Goal: Transaction & Acquisition: Purchase product/service

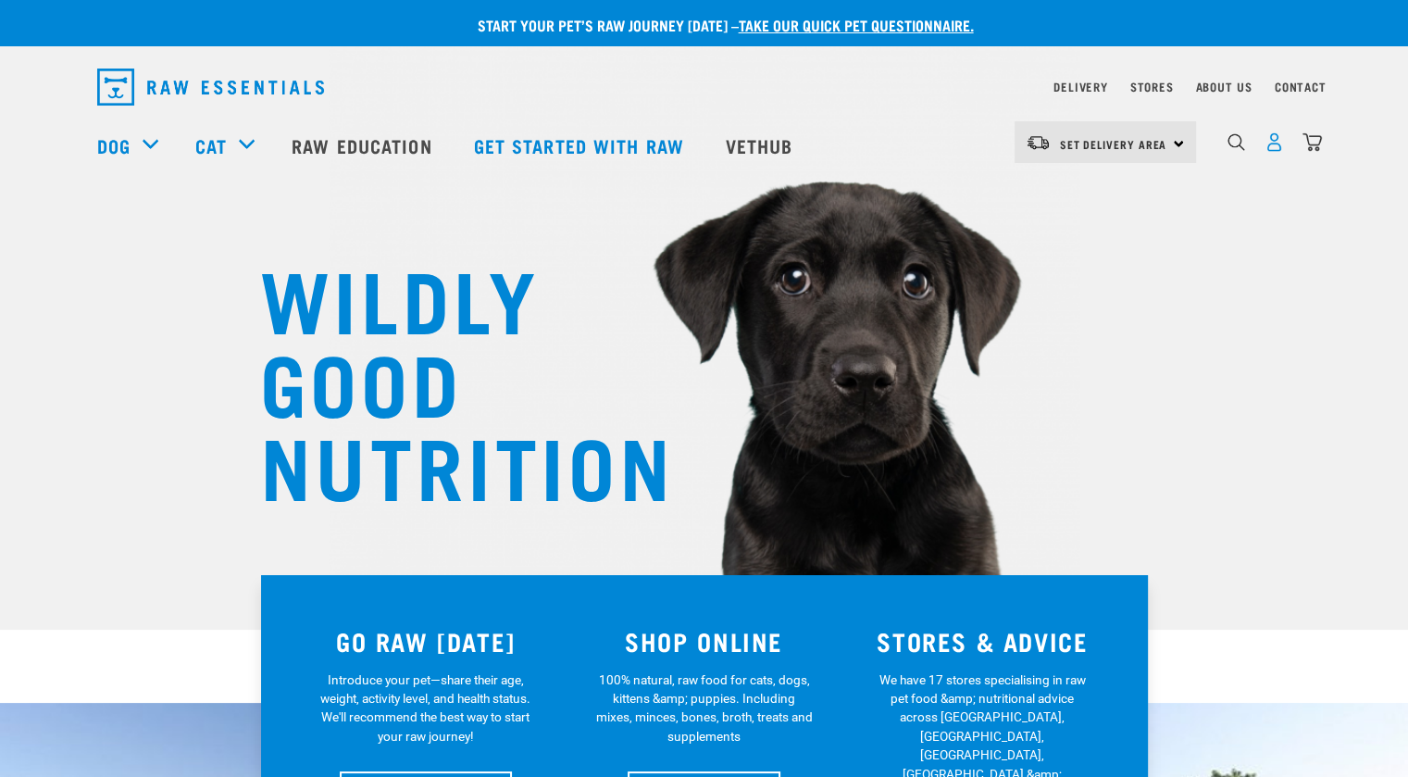
click at [1276, 146] on img "dropdown navigation" at bounding box center [1274, 141] width 19 height 19
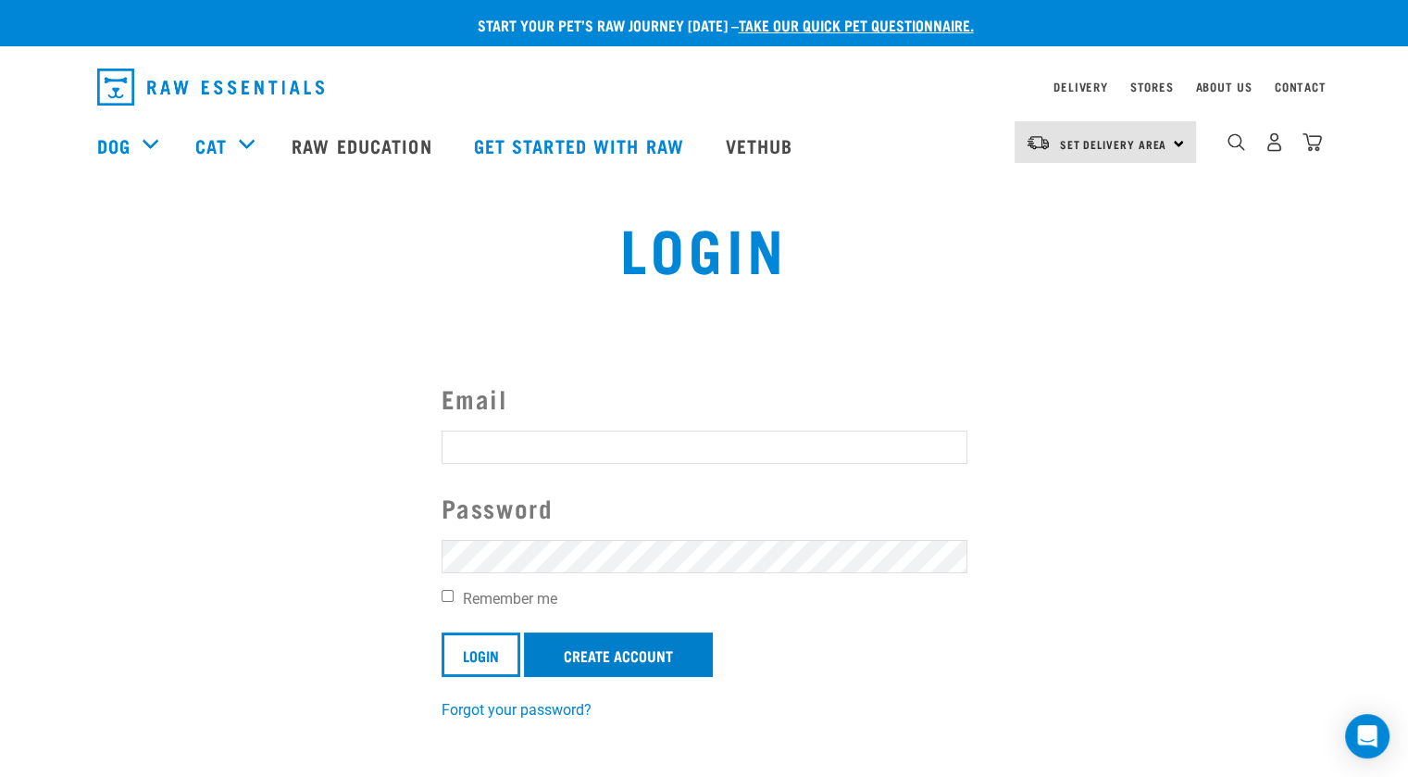
type input "samturner94@msn.com"
click at [560, 645] on link "Create Account" at bounding box center [618, 654] width 189 height 44
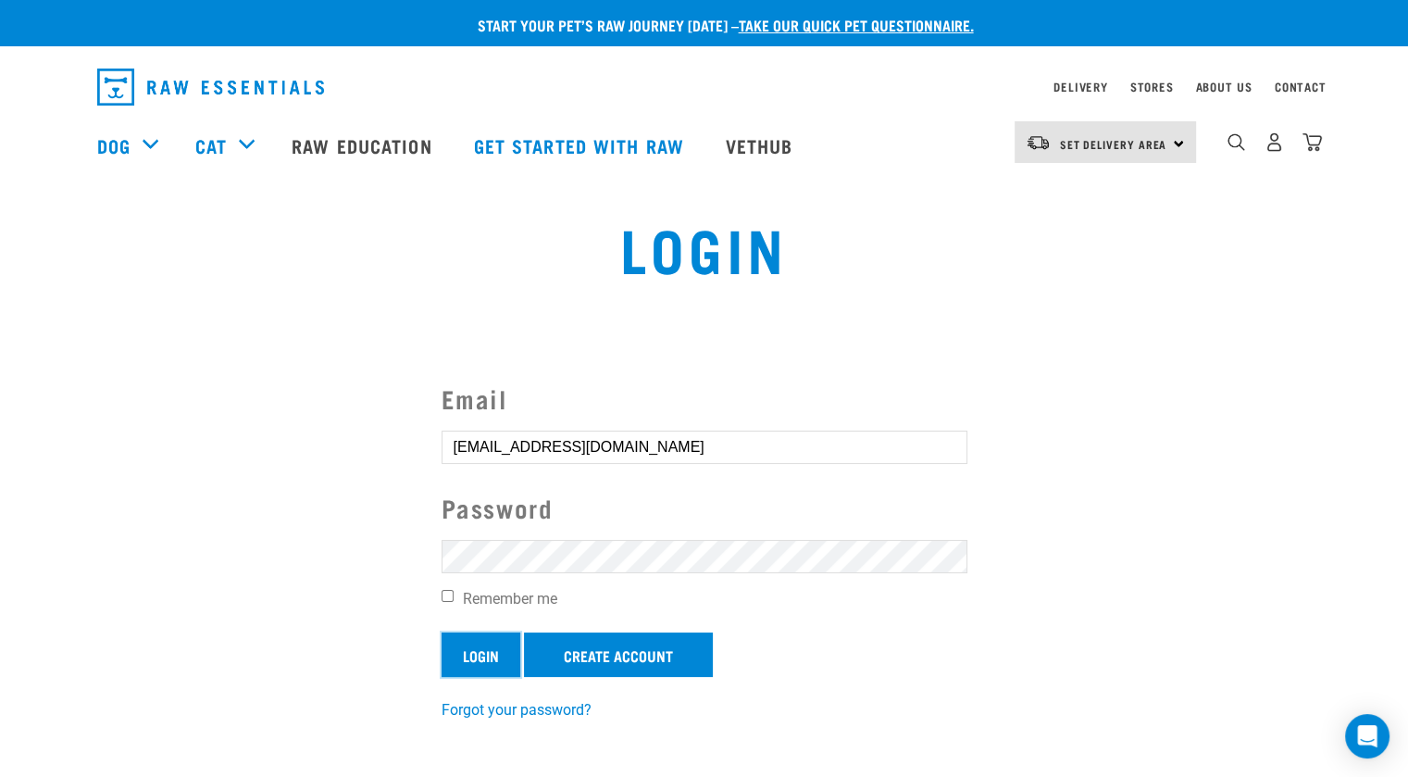
click at [484, 647] on input "Login" at bounding box center [481, 654] width 79 height 44
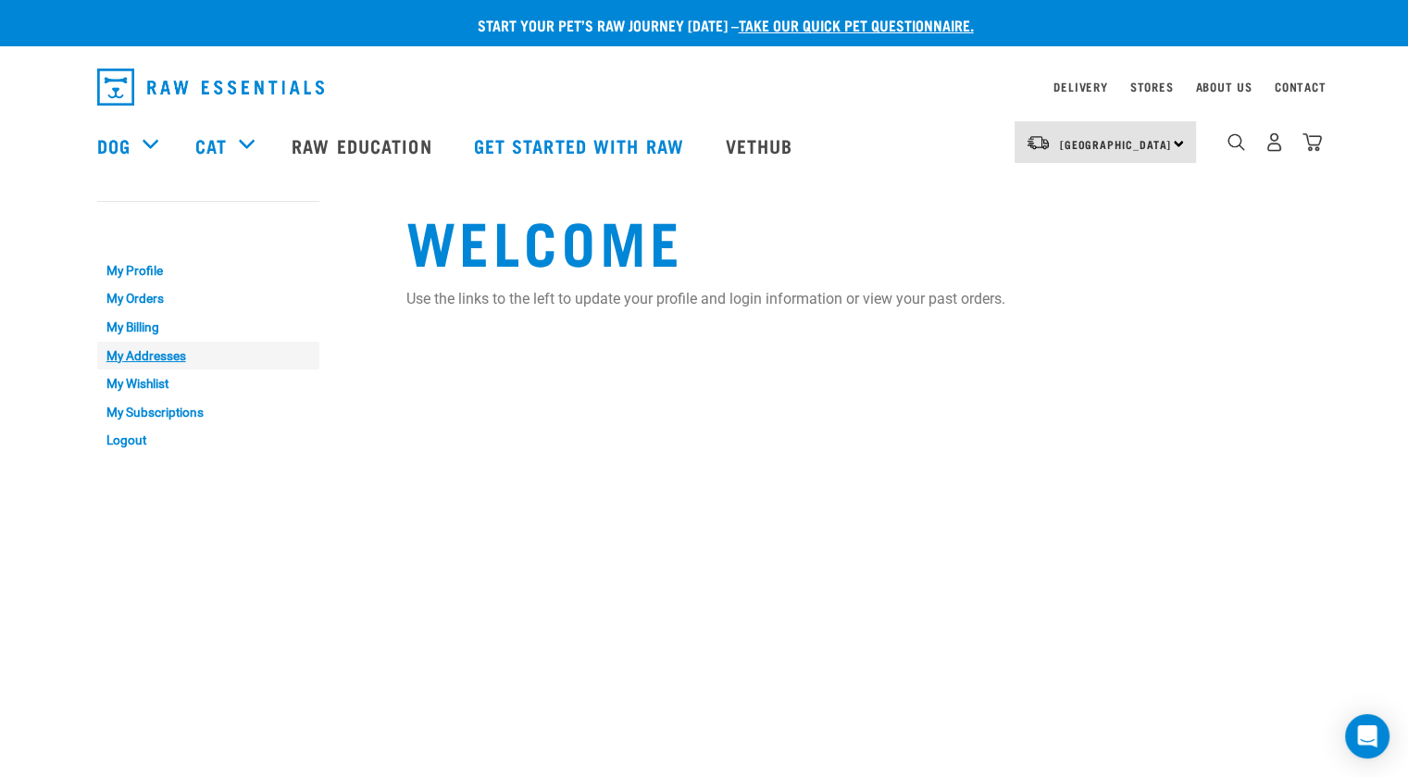
click at [160, 355] on link "My Addresses" at bounding box center [208, 356] width 222 height 29
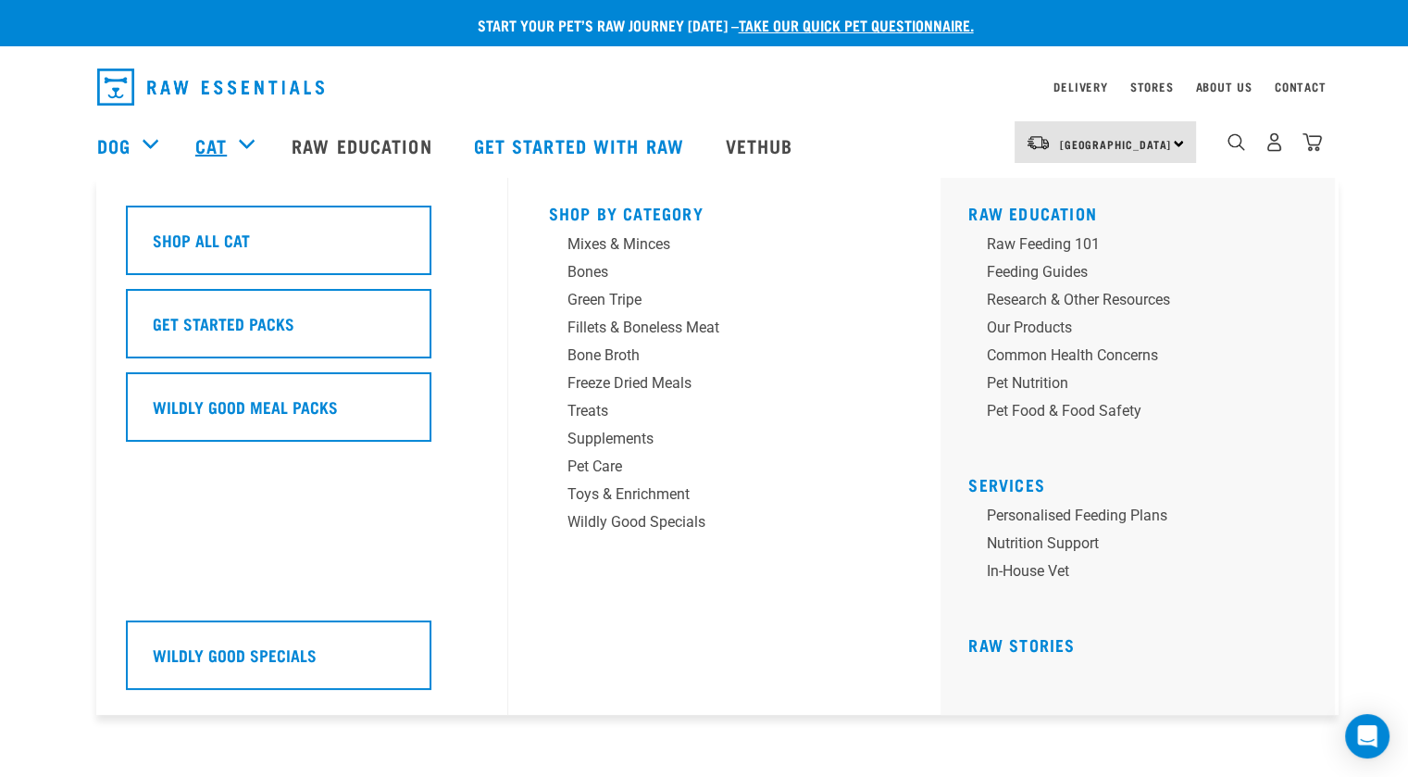
click at [222, 144] on link "Cat" at bounding box center [210, 145] width 31 height 28
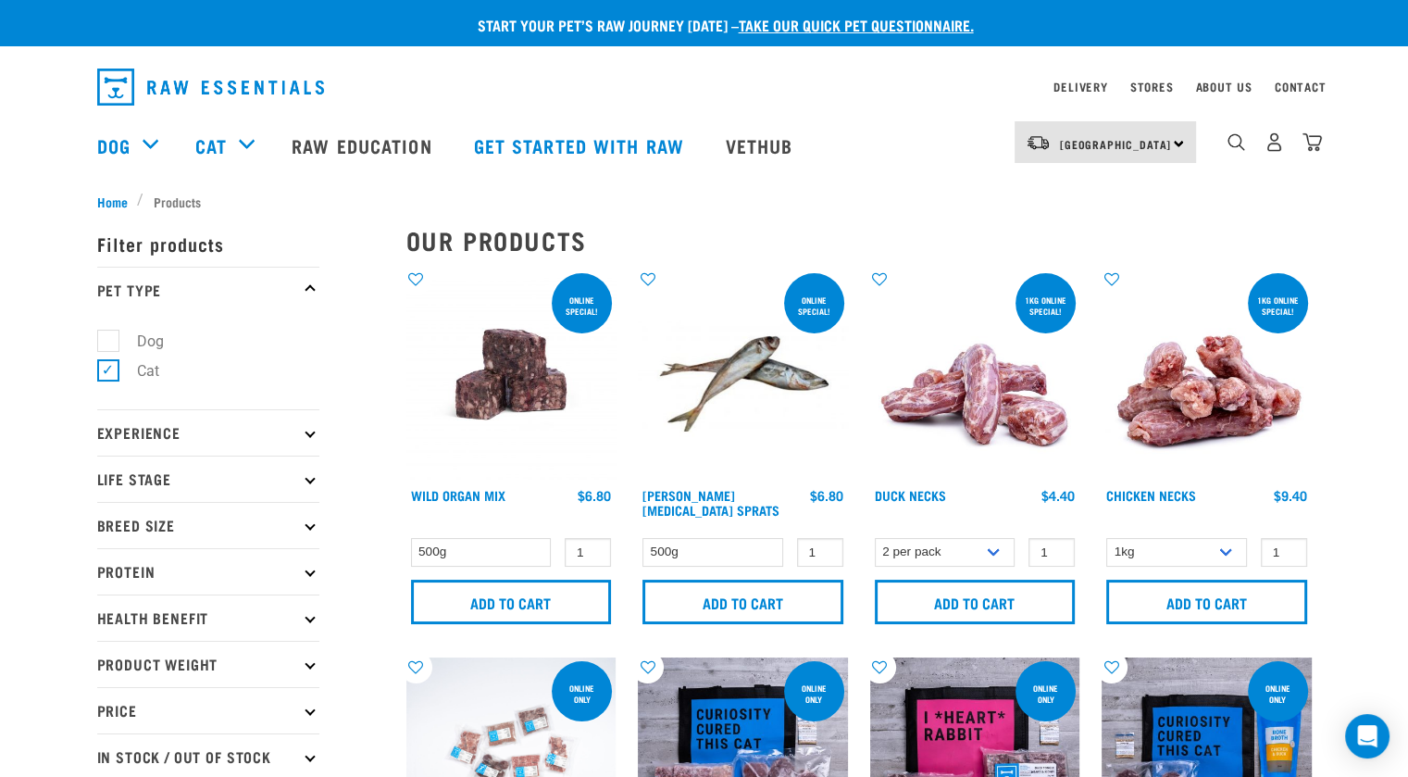
click at [244, 144] on div "Cat" at bounding box center [234, 145] width 78 height 74
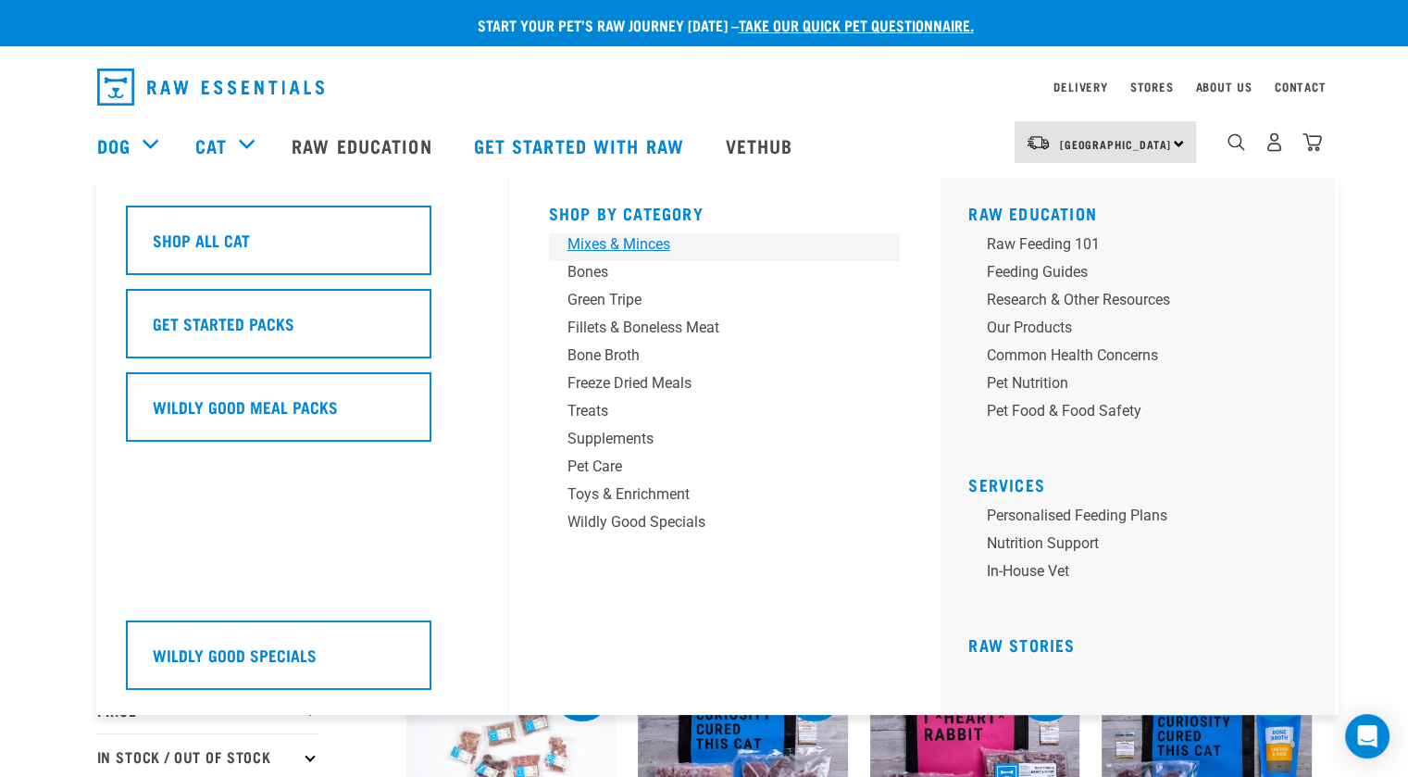
click at [650, 253] on div "Mixes & Minces" at bounding box center [712, 244] width 289 height 22
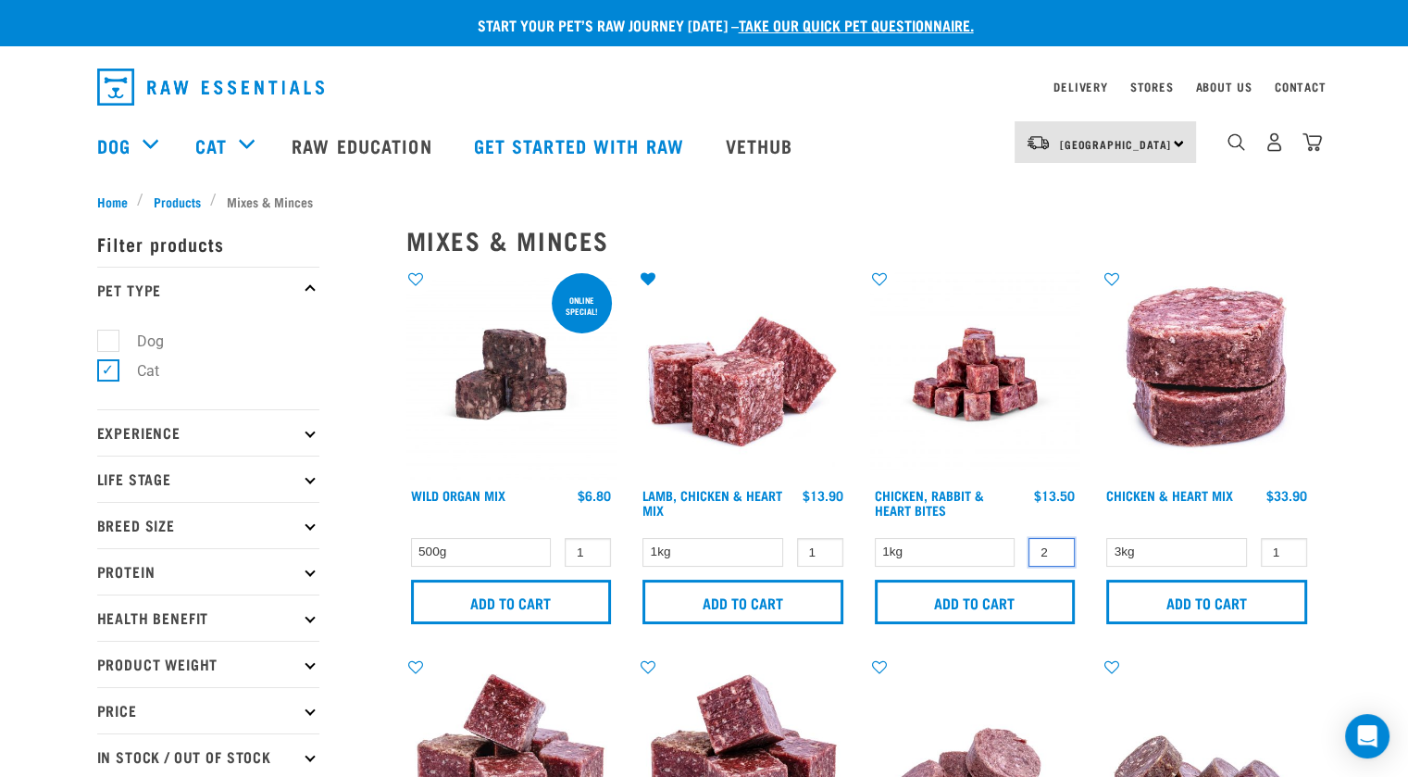
type input "2"
click at [1055, 546] on input "2" at bounding box center [1052, 552] width 46 height 29
click at [963, 609] on input "Add to cart" at bounding box center [975, 602] width 201 height 44
click at [825, 544] on input "2" at bounding box center [820, 552] width 46 height 29
click at [804, 588] on input "Add to cart" at bounding box center [742, 602] width 201 height 44
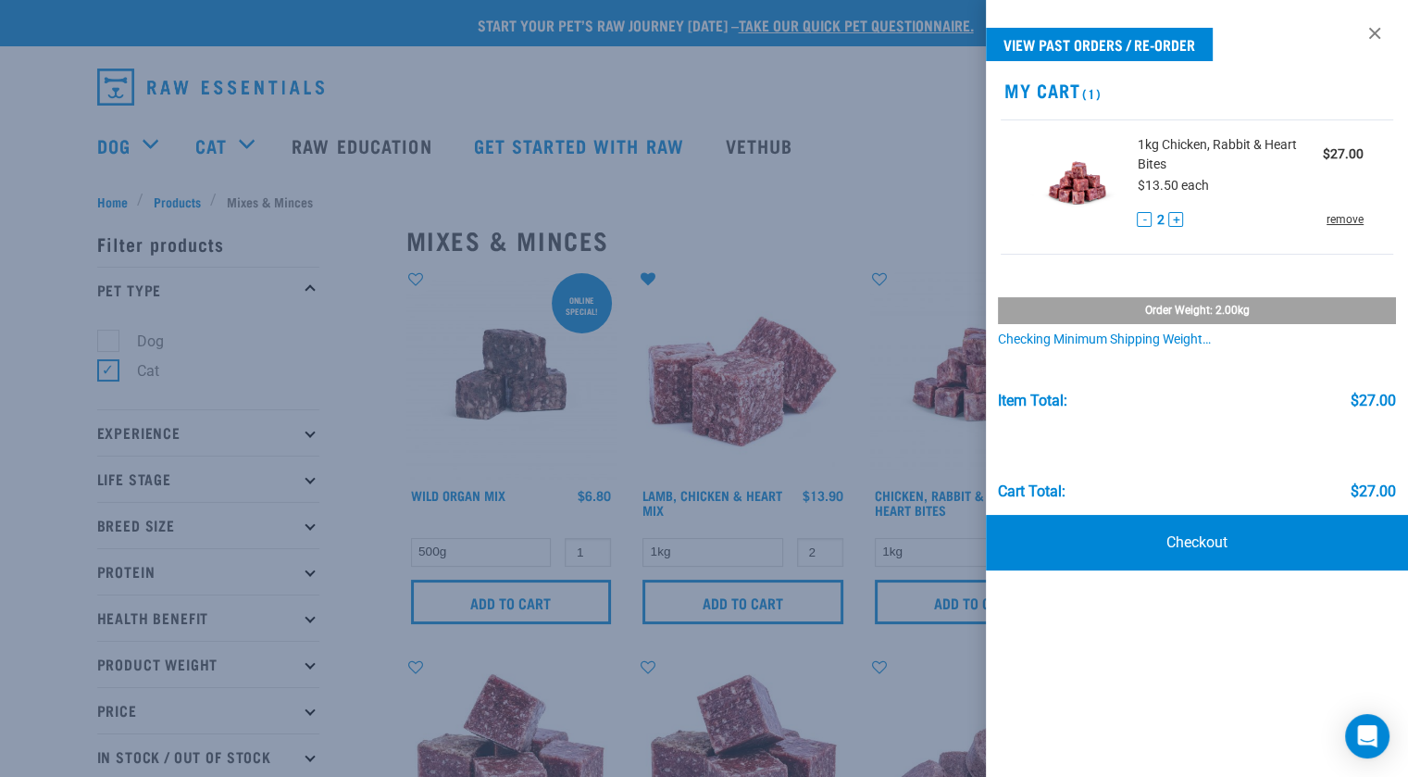
click at [1347, 221] on link "remove" at bounding box center [1345, 219] width 37 height 17
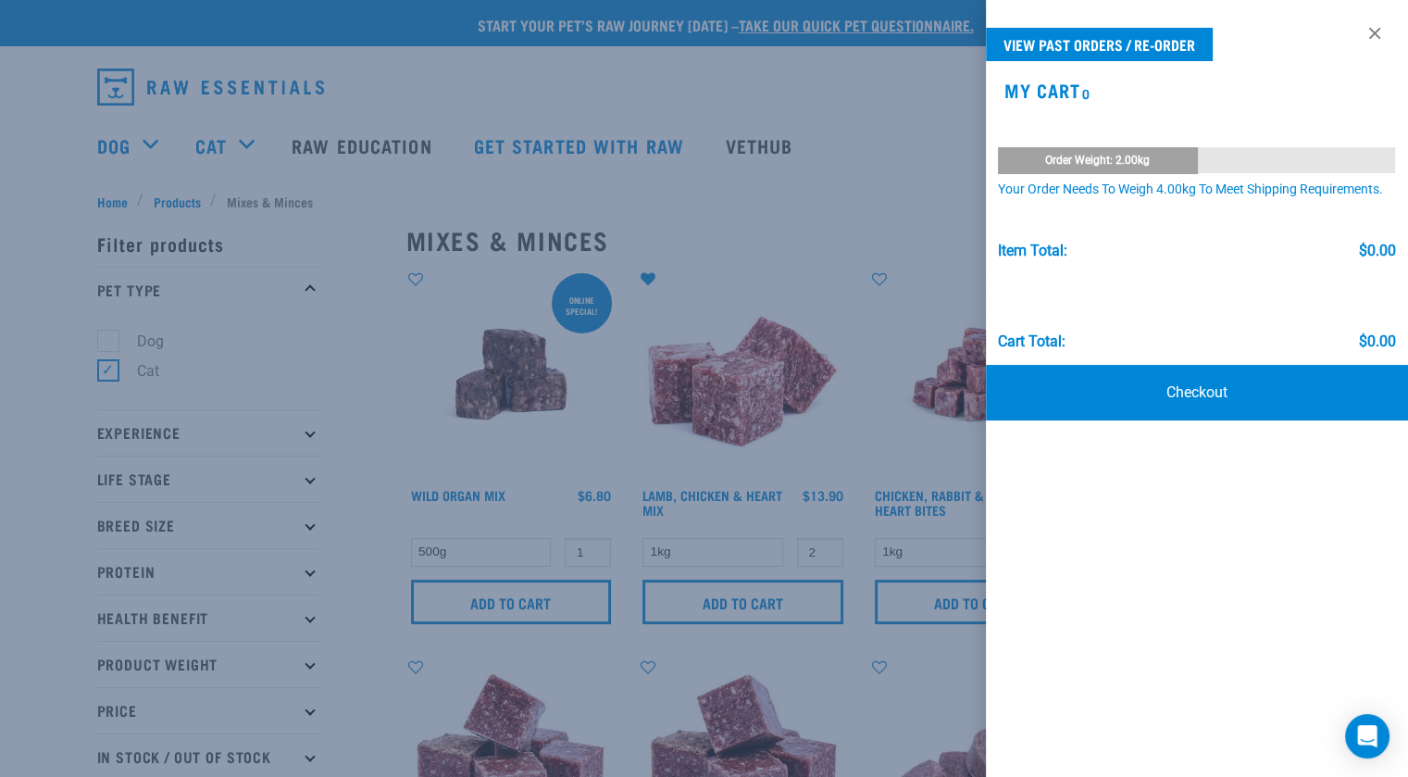
click at [840, 179] on div at bounding box center [704, 388] width 1408 height 777
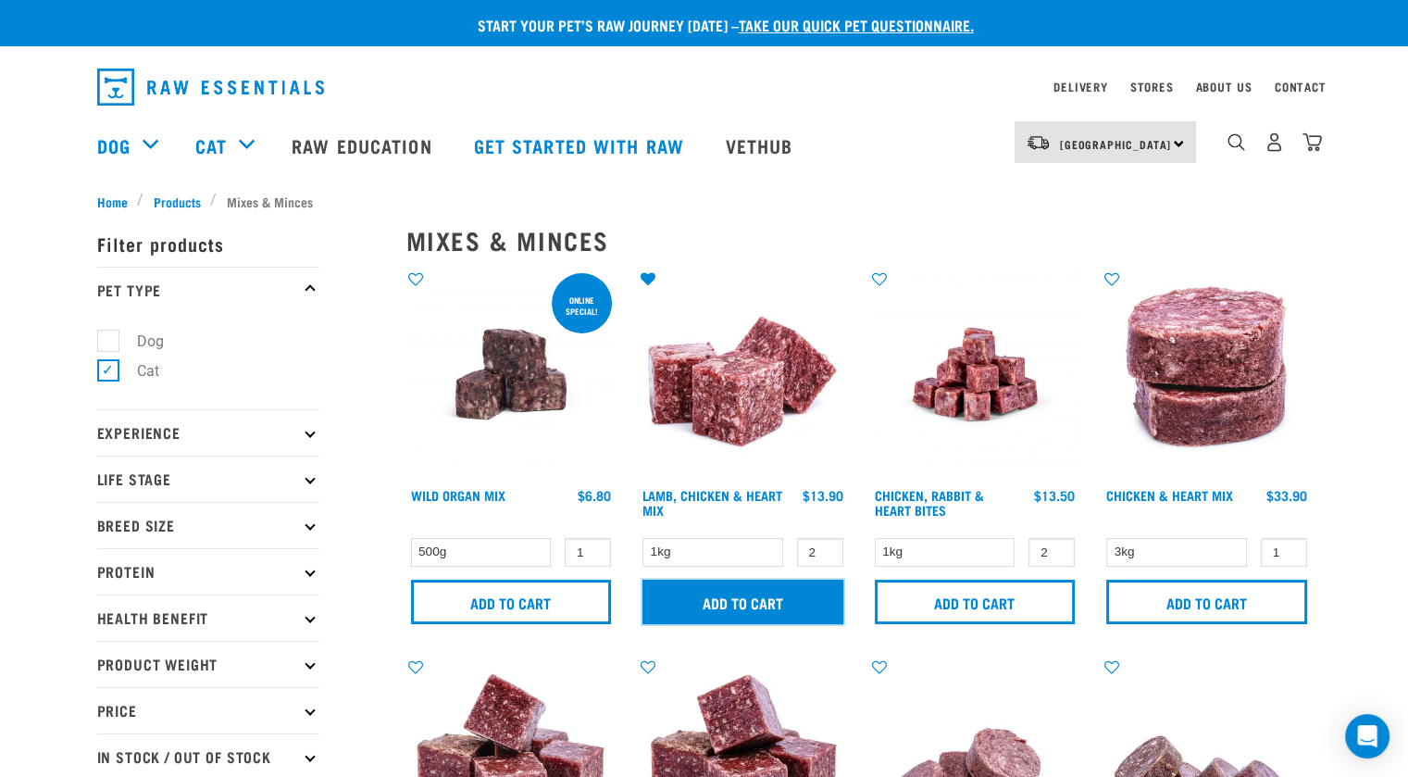
click at [794, 598] on input "Add to cart" at bounding box center [742, 602] width 201 height 44
type input "1"
click at [826, 555] on input "1" at bounding box center [820, 552] width 46 height 29
click at [802, 590] on input "Add to cart" at bounding box center [742, 602] width 201 height 44
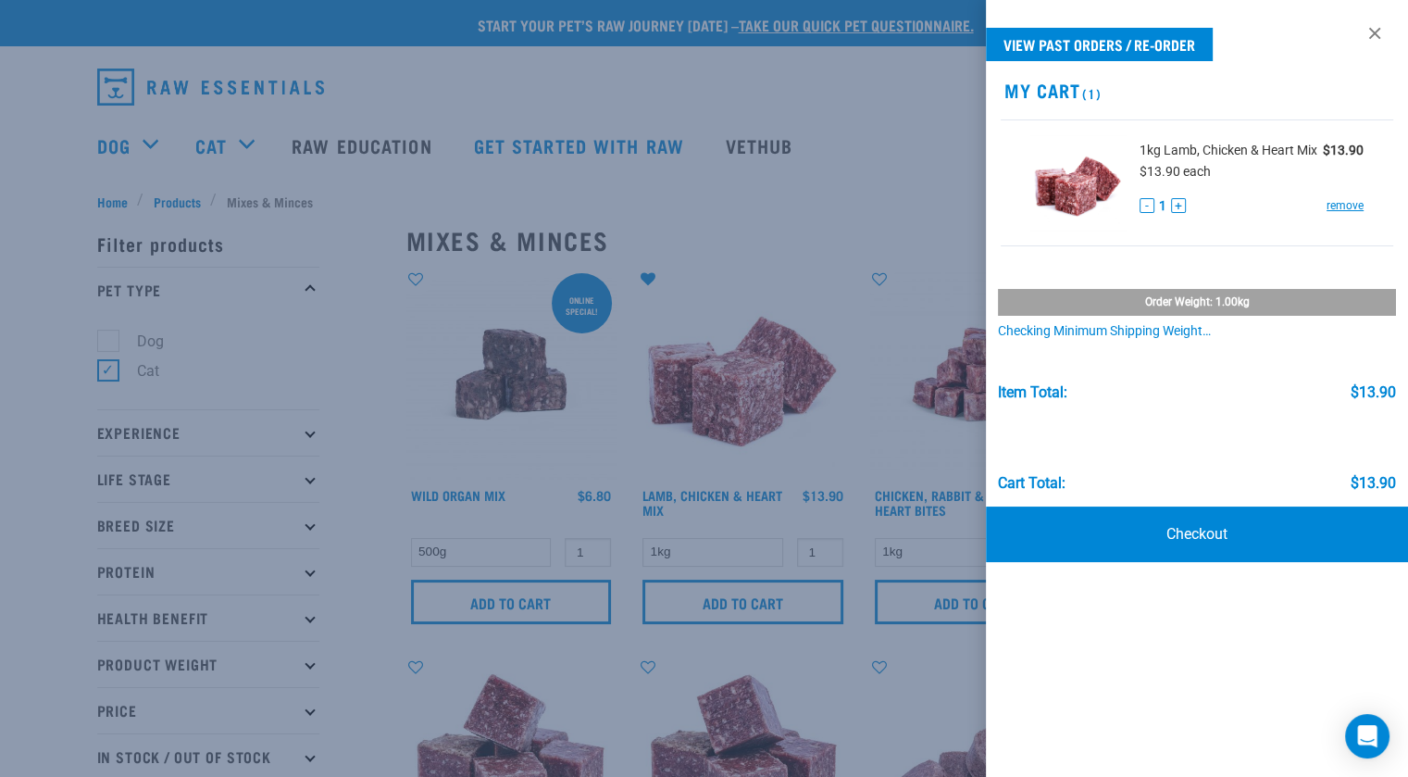
click at [1053, 546] on div at bounding box center [704, 388] width 1408 height 777
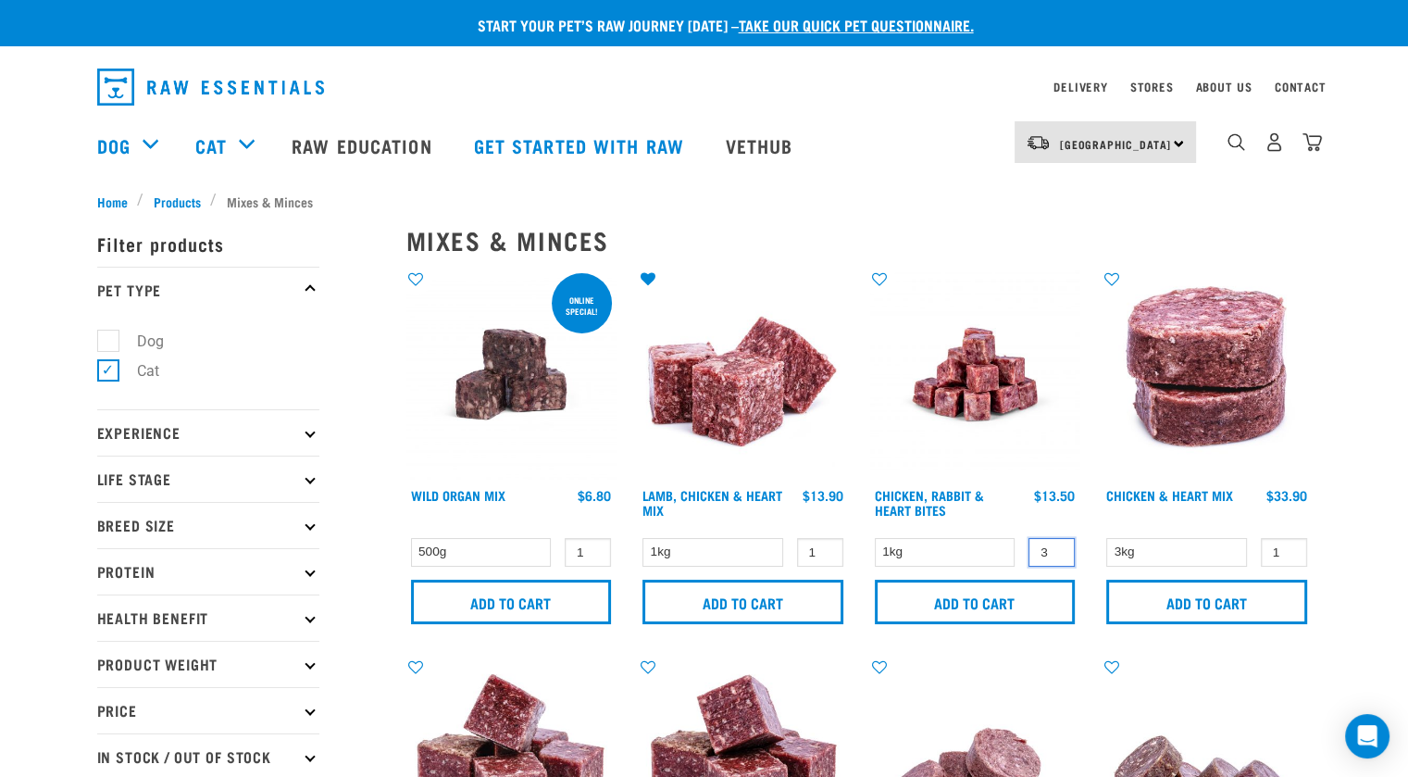
type input "3"
click at [1055, 544] on input "3" at bounding box center [1052, 552] width 46 height 29
click at [1016, 592] on input "Add to cart" at bounding box center [975, 602] width 201 height 44
click at [1311, 147] on img "dropdown navigation" at bounding box center [1312, 141] width 19 height 19
click at [1313, 143] on img "dropdown navigation" at bounding box center [1312, 141] width 19 height 19
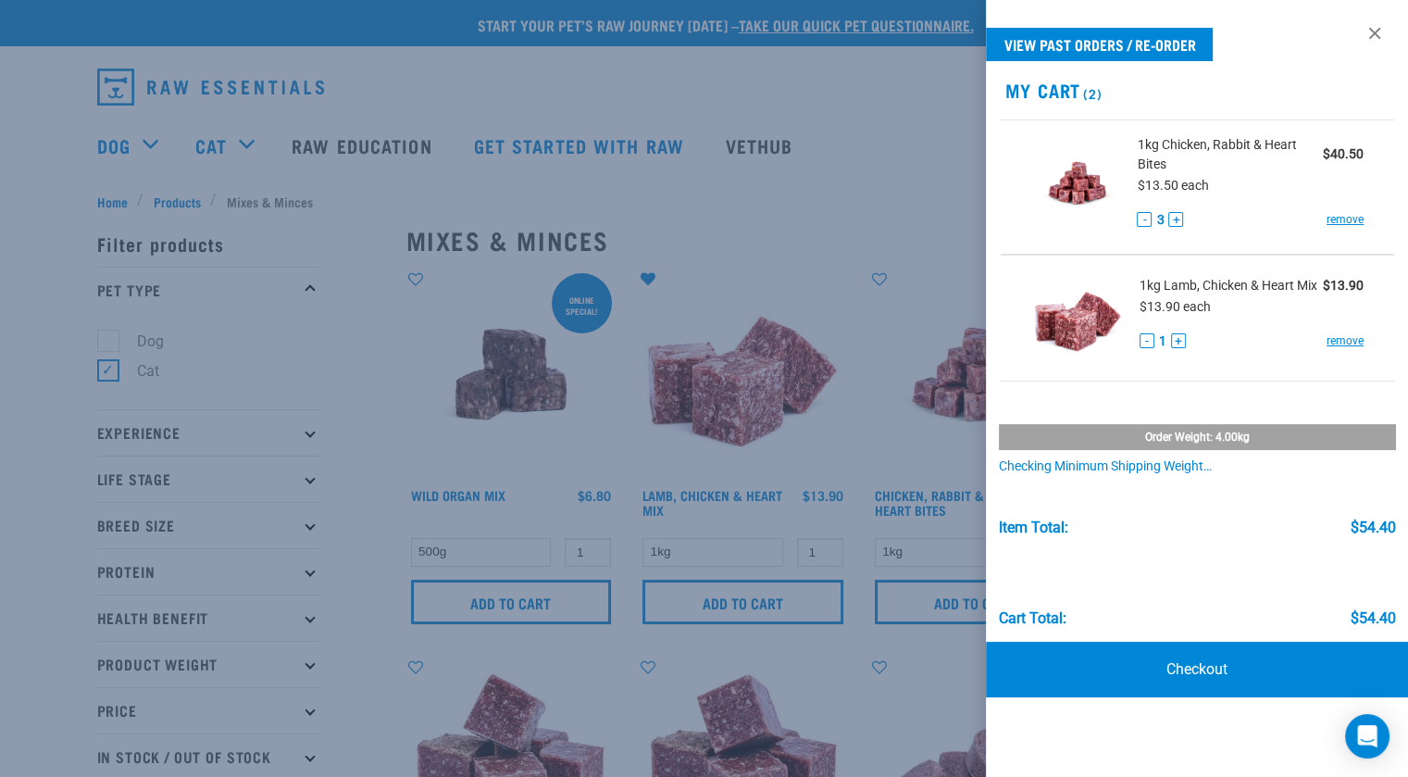
click at [875, 192] on div at bounding box center [704, 388] width 1408 height 777
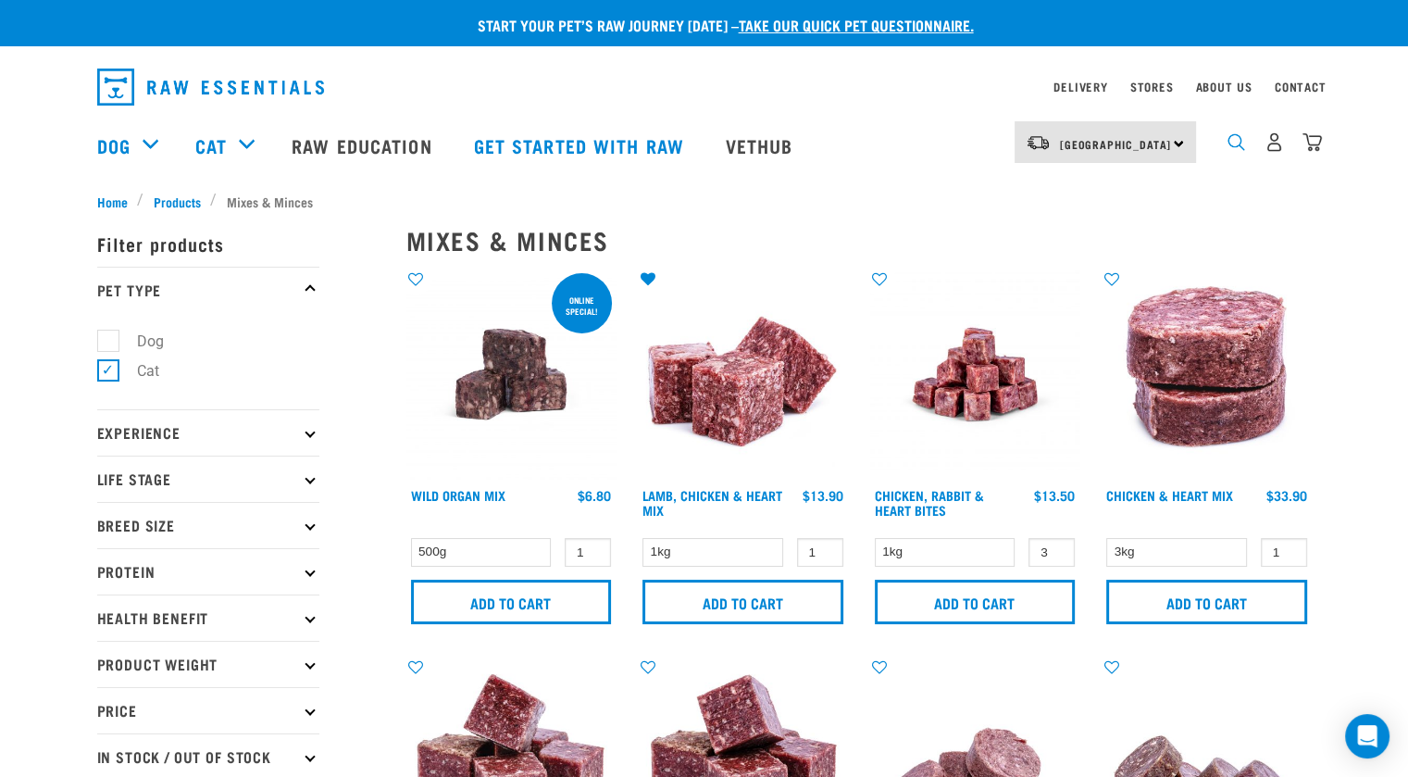
click at [1233, 145] on img "dropdown navigation" at bounding box center [1237, 142] width 18 height 18
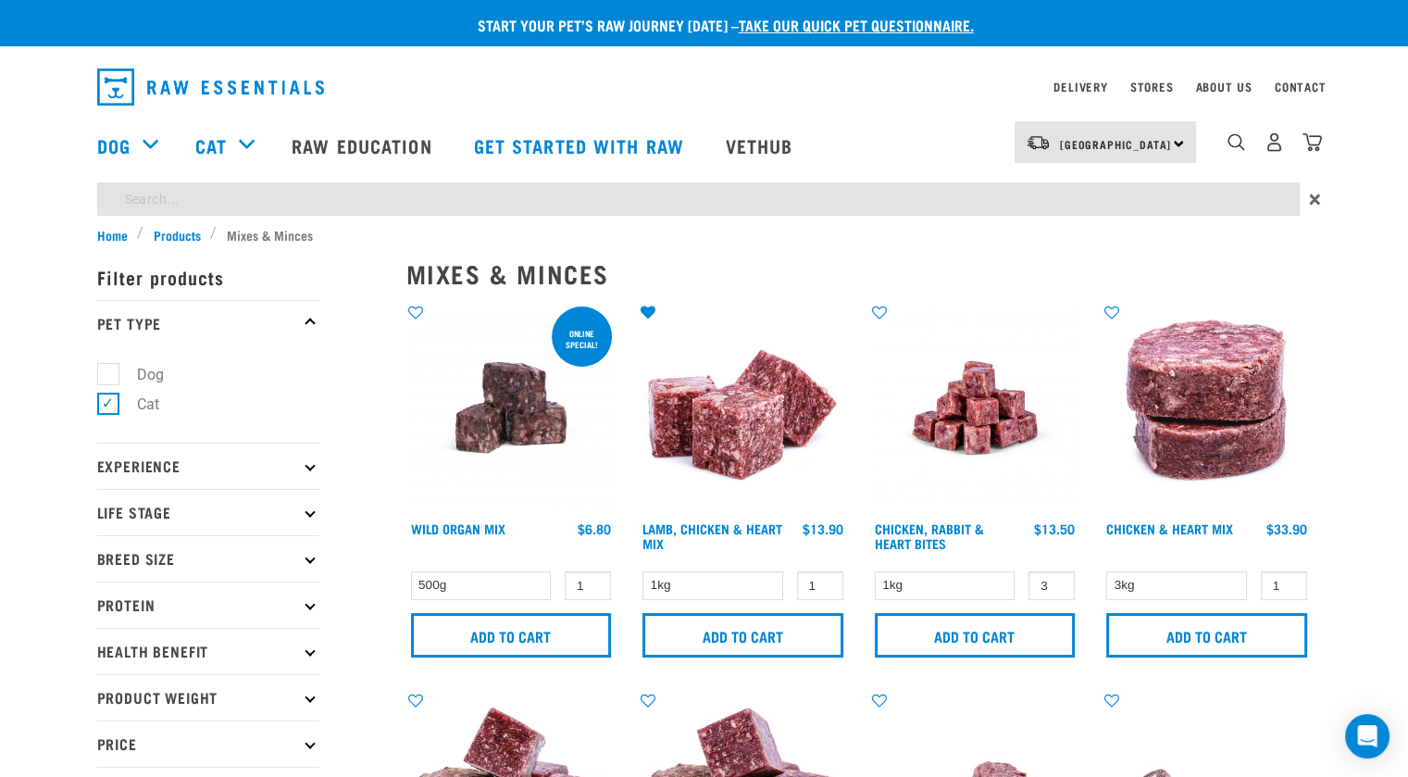
click at [1182, 195] on input "search" at bounding box center [698, 198] width 1203 height 33
type input "omega 3"
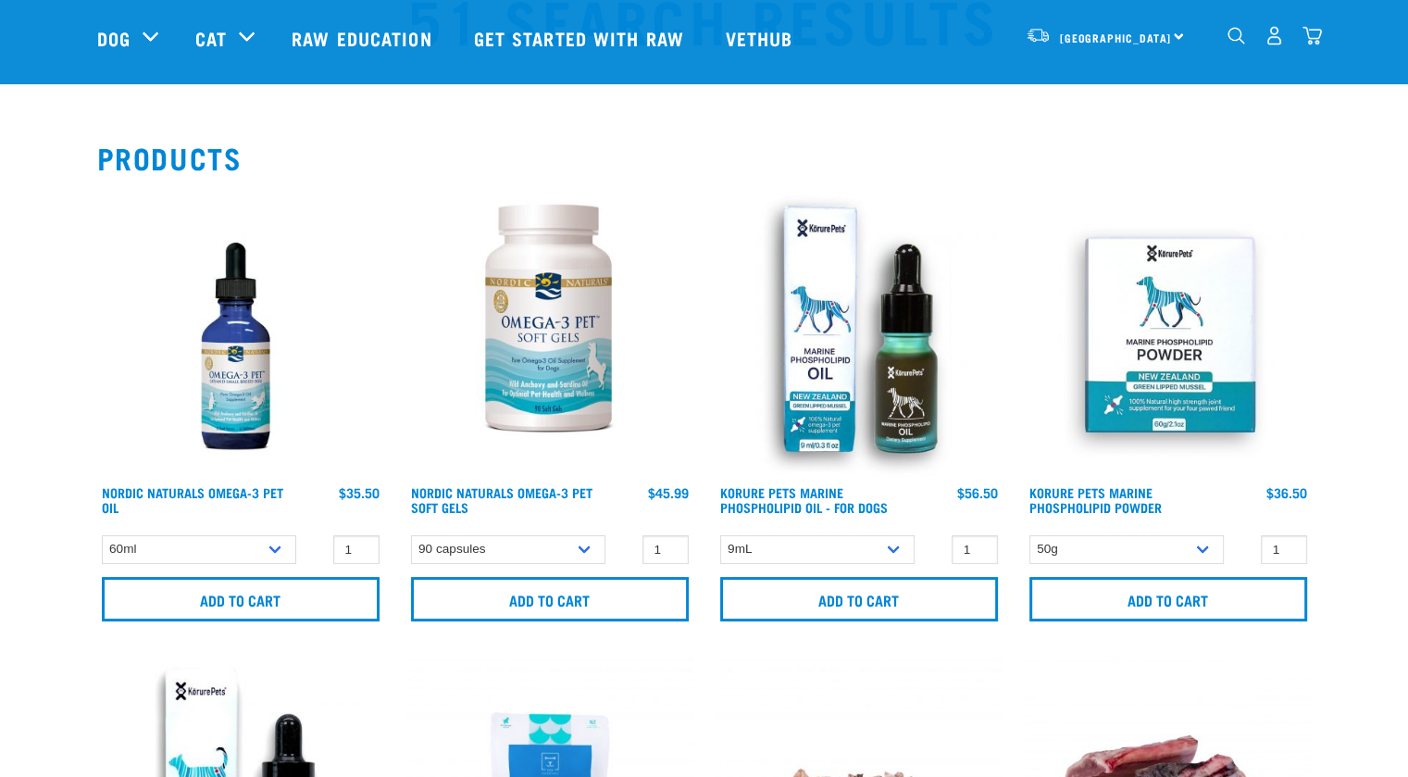
scroll to position [123, 0]
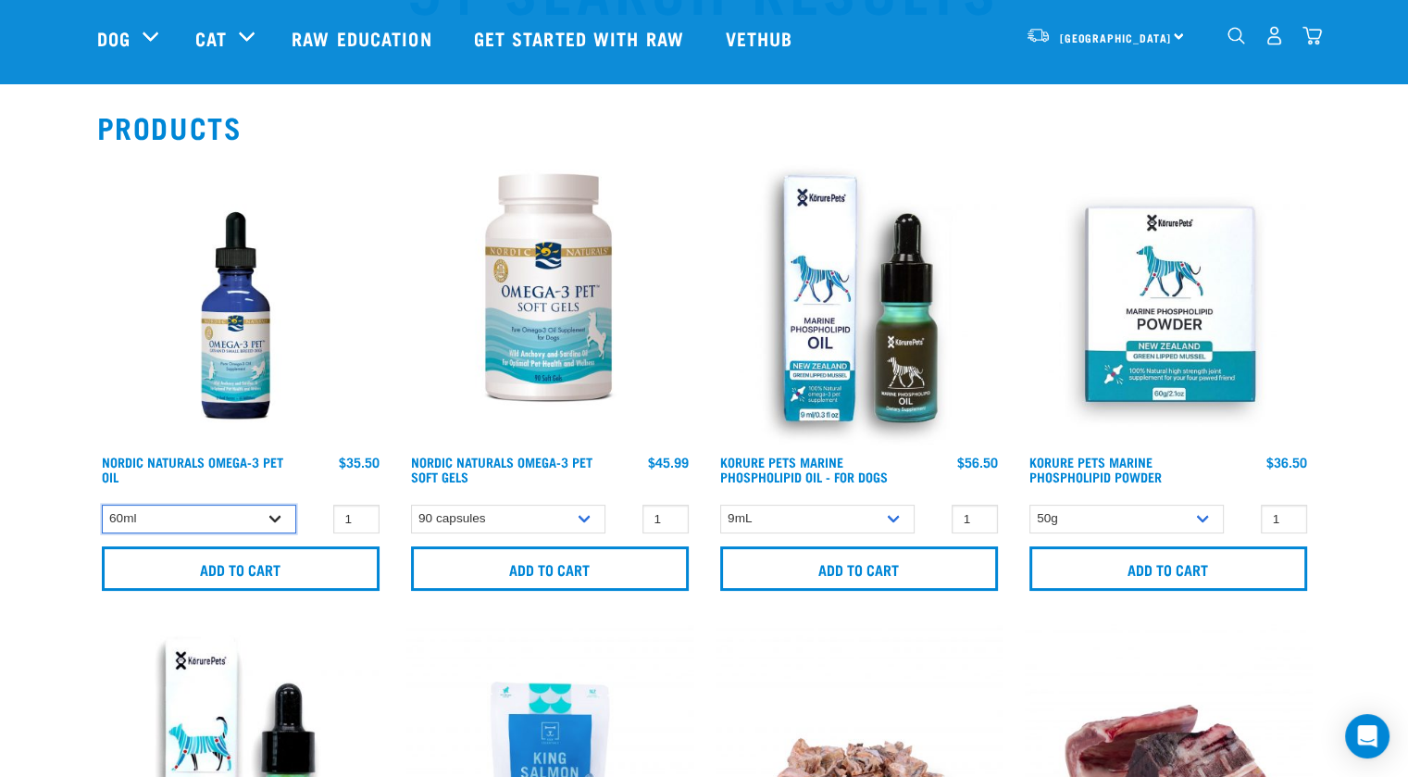
click at [282, 520] on select "60ml 237ml" at bounding box center [199, 519] width 194 height 29
click at [102, 505] on select "60ml 237ml" at bounding box center [199, 519] width 194 height 29
click at [280, 516] on select "60ml 237ml" at bounding box center [199, 519] width 194 height 29
click at [102, 505] on select "60ml 237ml" at bounding box center [199, 519] width 194 height 29
click at [270, 519] on select "60ml 237ml" at bounding box center [199, 519] width 194 height 29
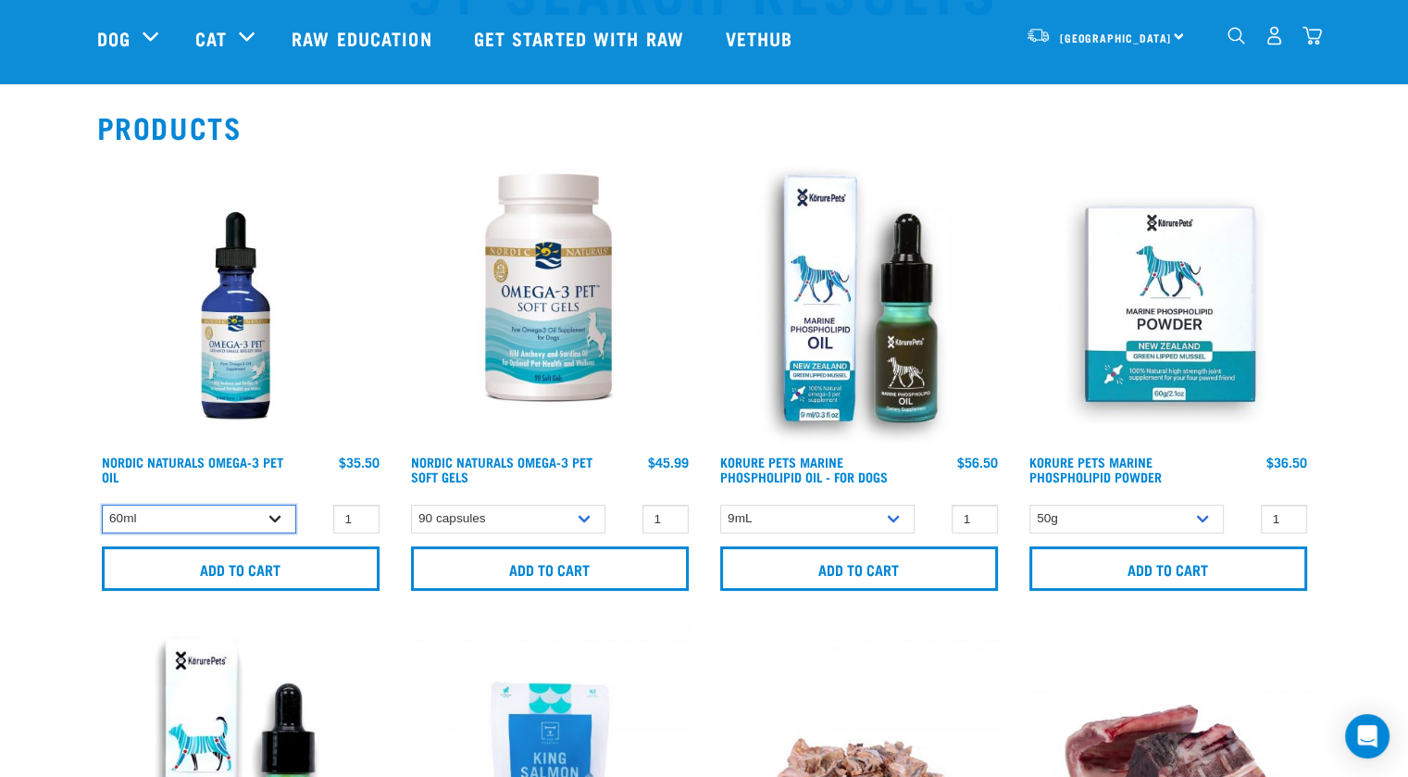
select select "31264"
click at [102, 505] on select "60ml 237ml" at bounding box center [199, 519] width 194 height 29
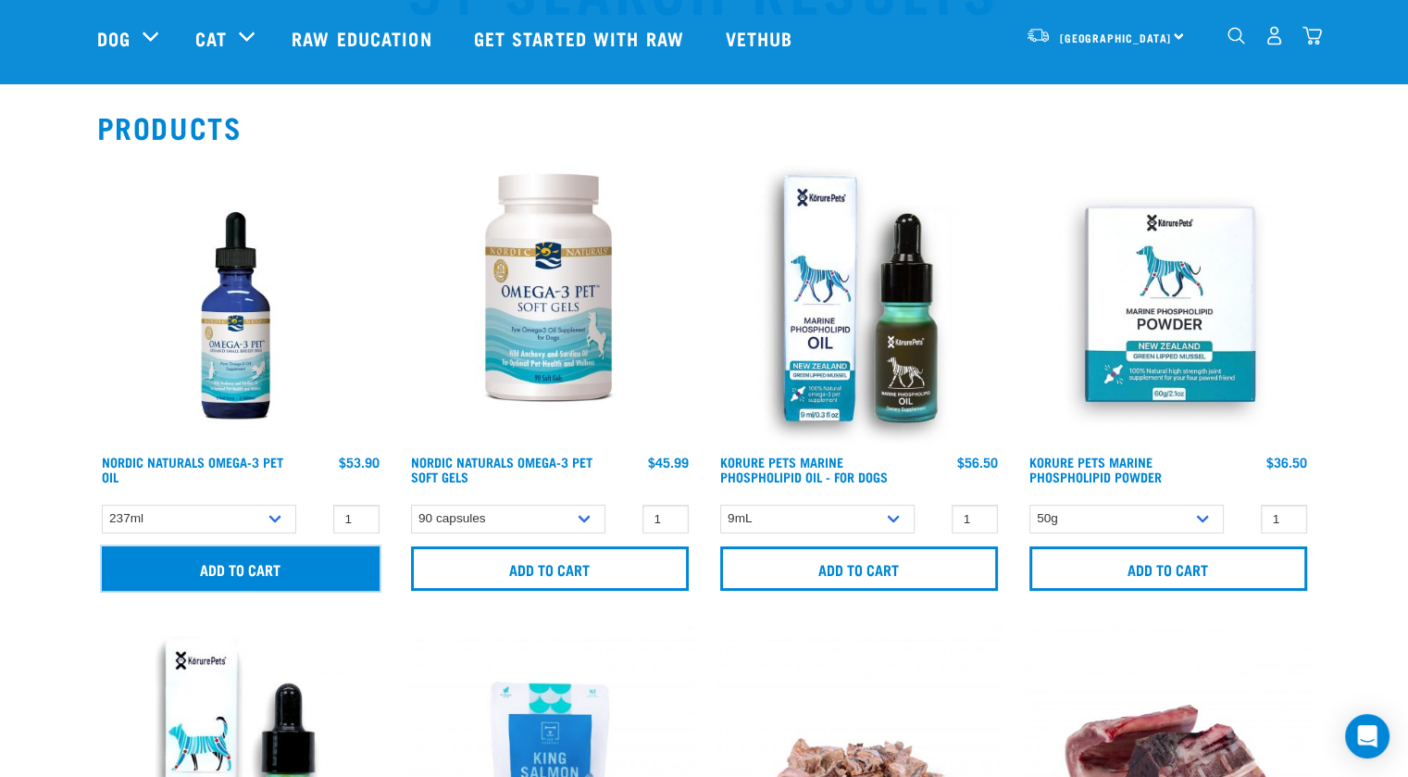
click at [224, 569] on input "Add to cart" at bounding box center [241, 568] width 278 height 44
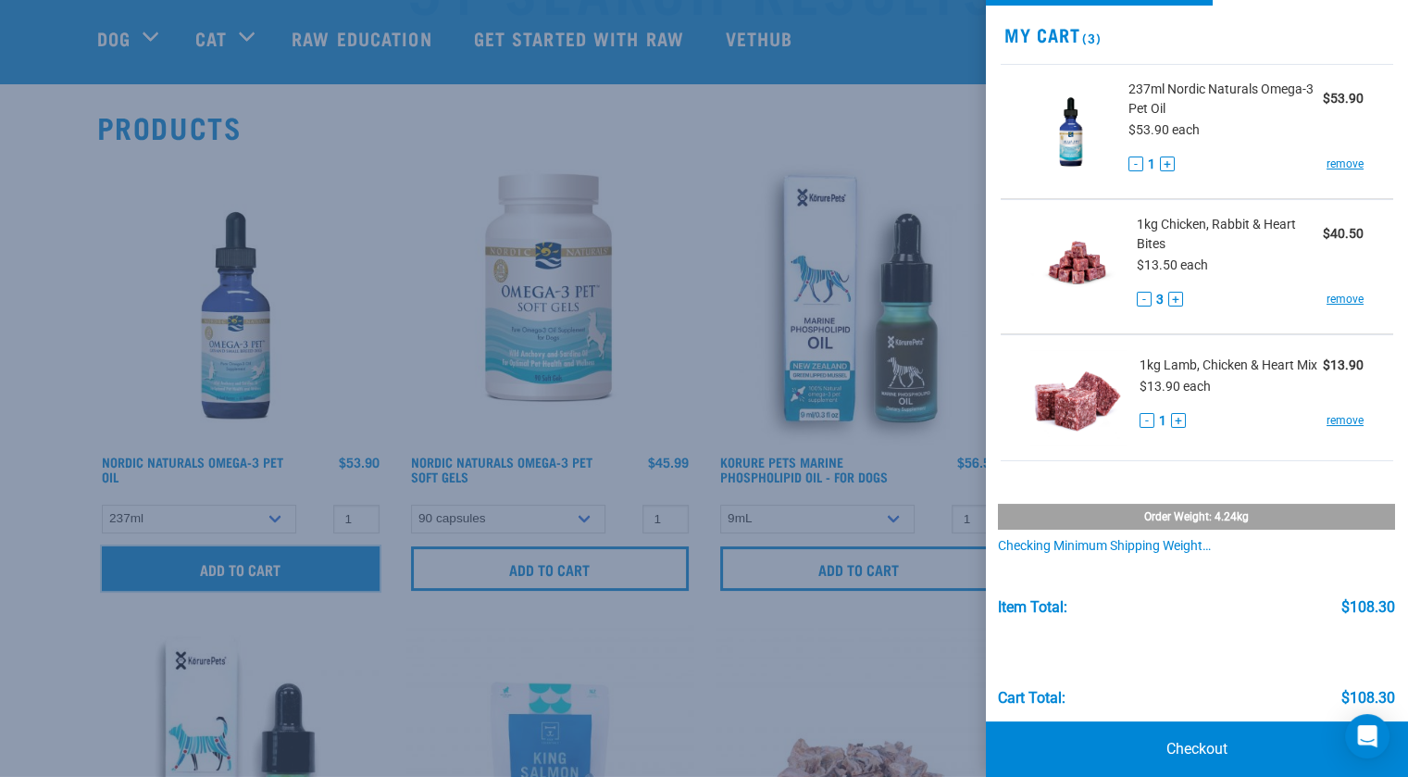
scroll to position [85, 0]
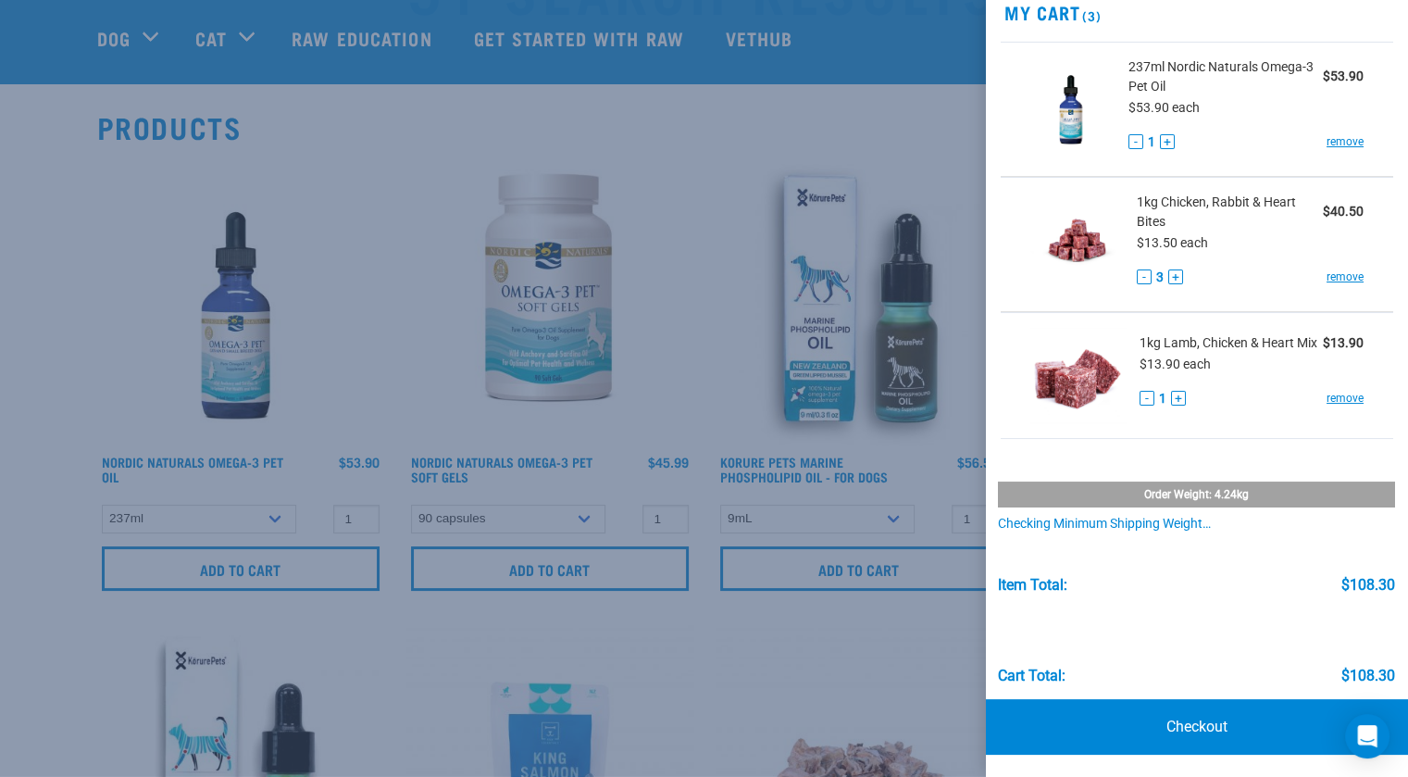
click at [58, 130] on div at bounding box center [704, 388] width 1408 height 777
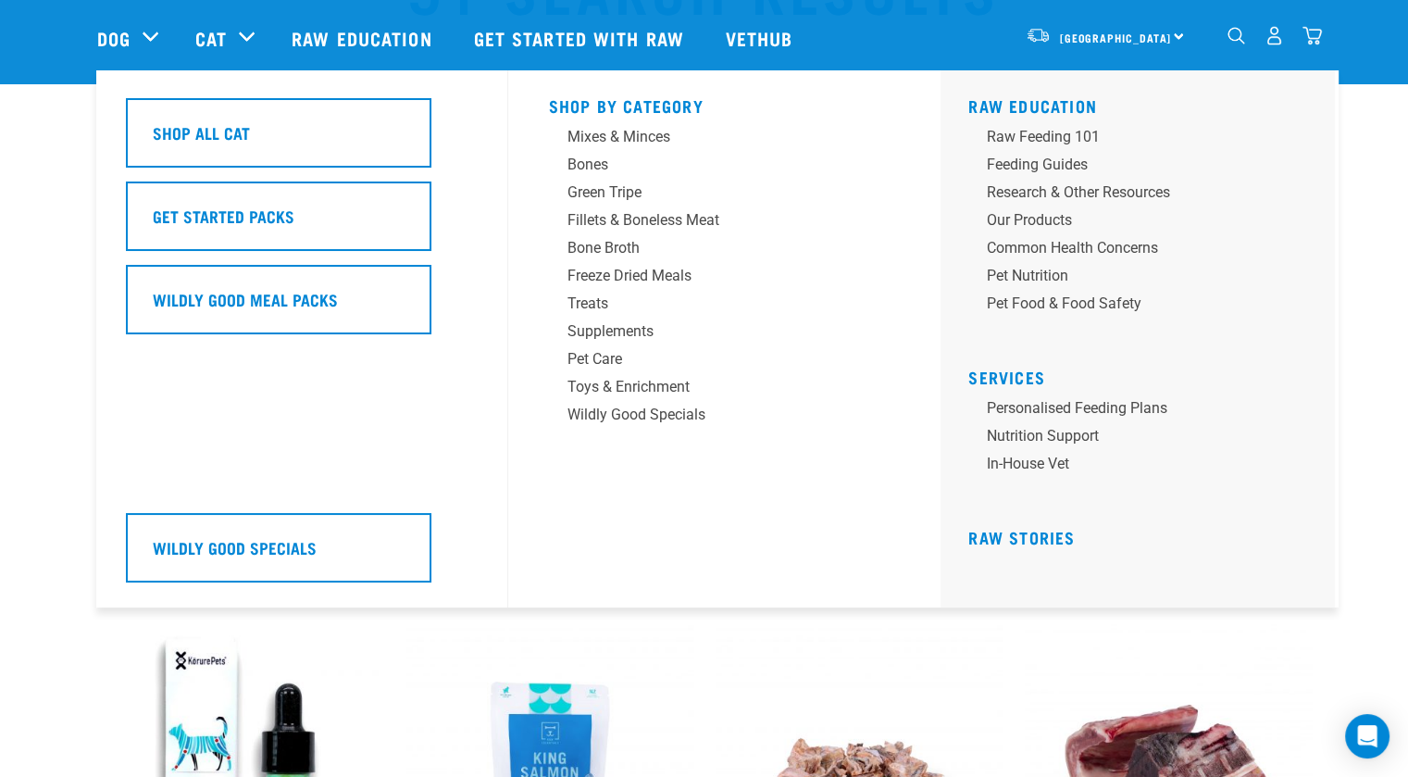
click at [243, 40] on div "Cat" at bounding box center [234, 38] width 78 height 74
click at [647, 226] on div "Fillets & Boneless Meat" at bounding box center [712, 220] width 289 height 22
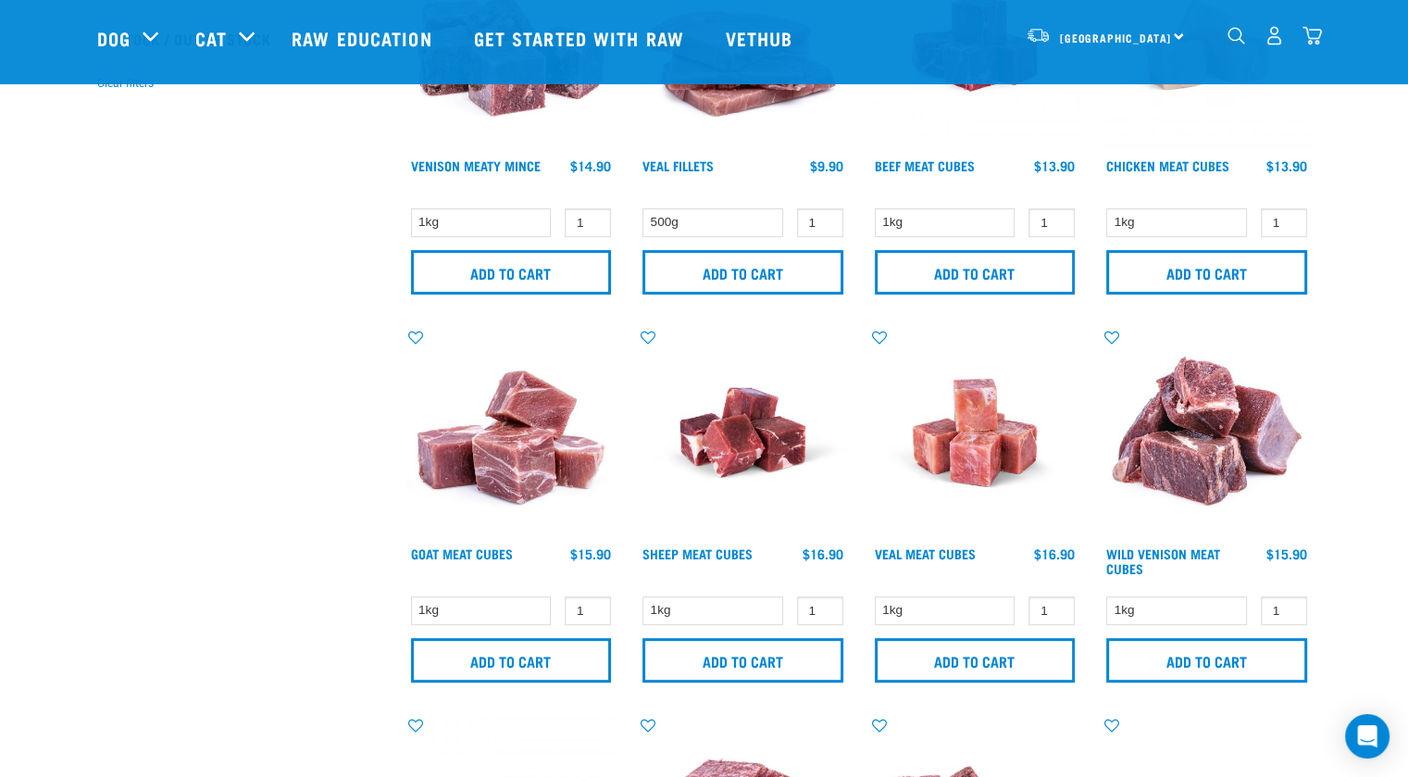
scroll to position [617, 0]
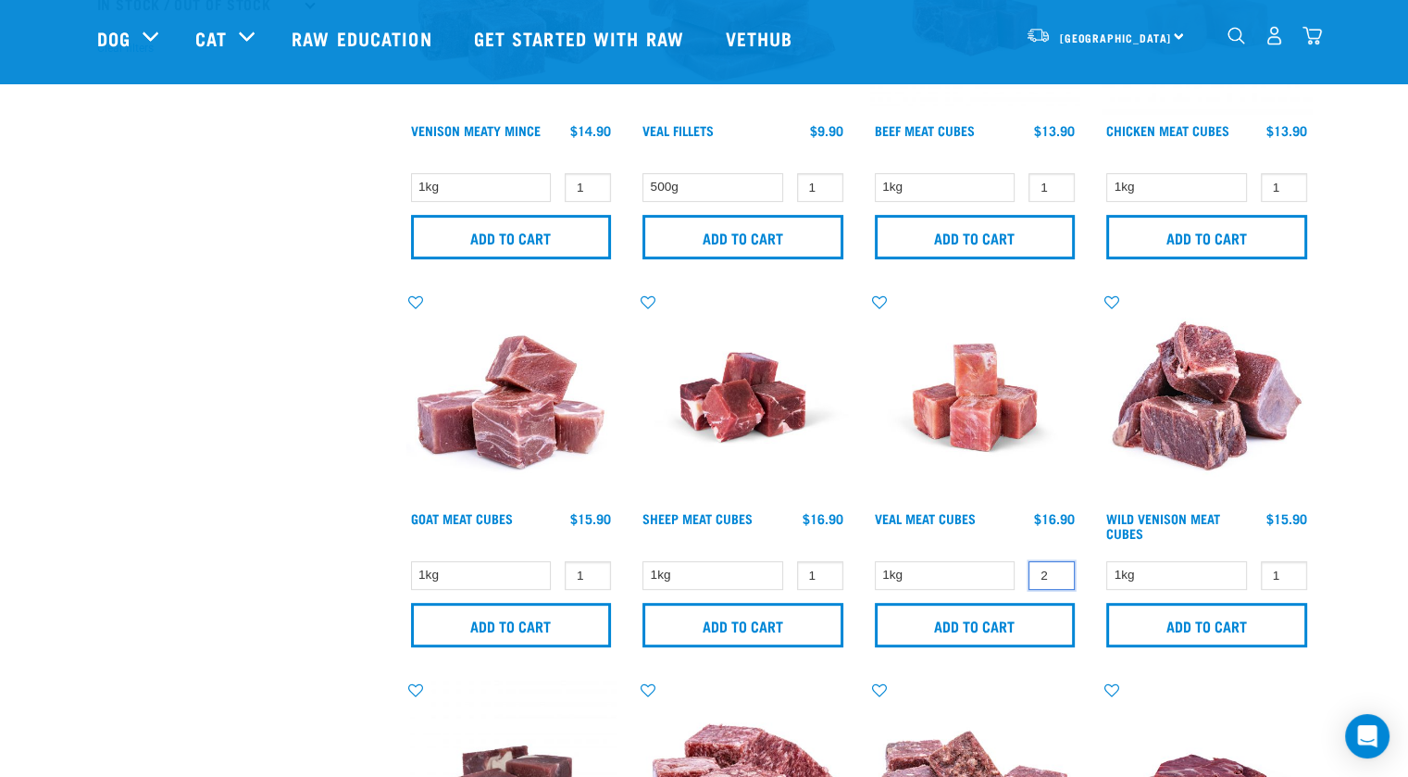
type input "2"
click at [1054, 568] on input "2" at bounding box center [1052, 575] width 46 height 29
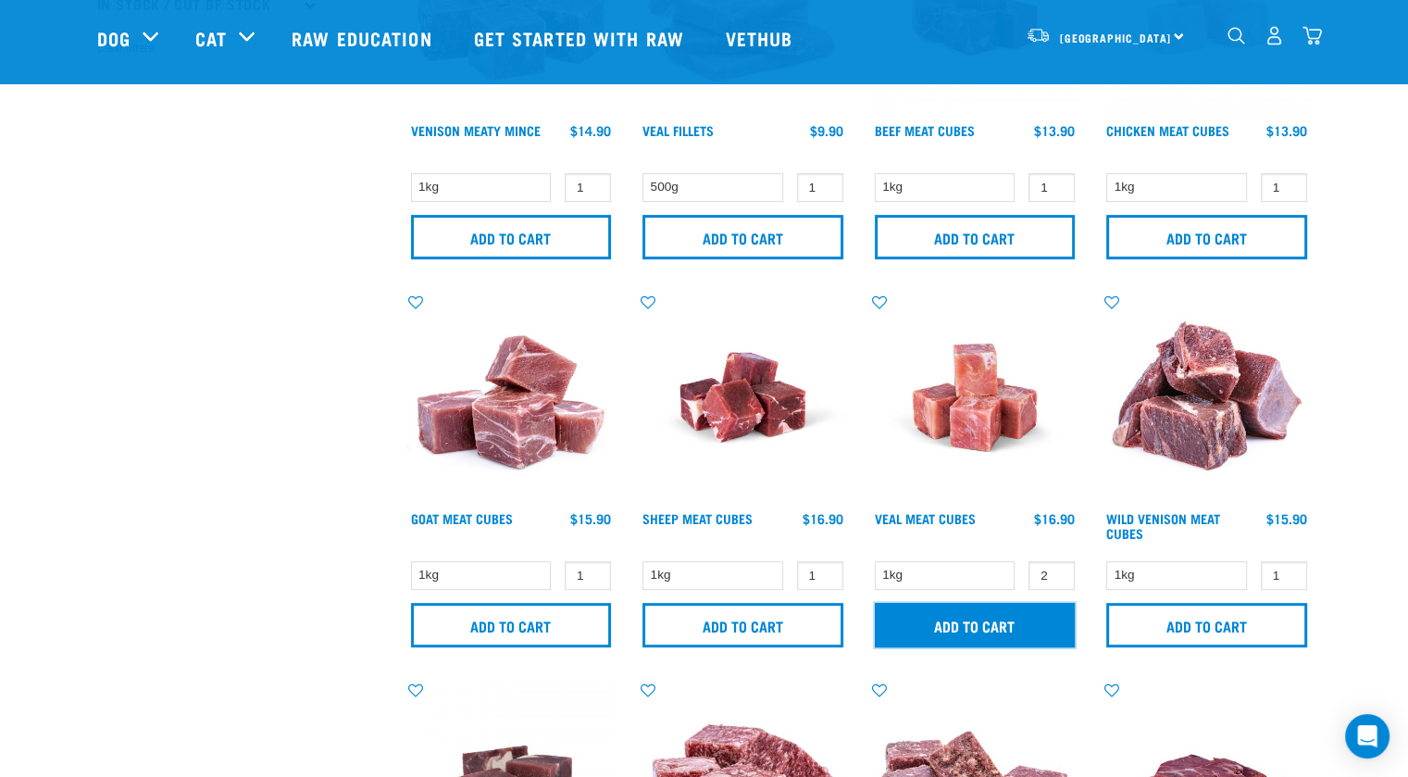
click at [1018, 611] on input "Add to cart" at bounding box center [975, 625] width 201 height 44
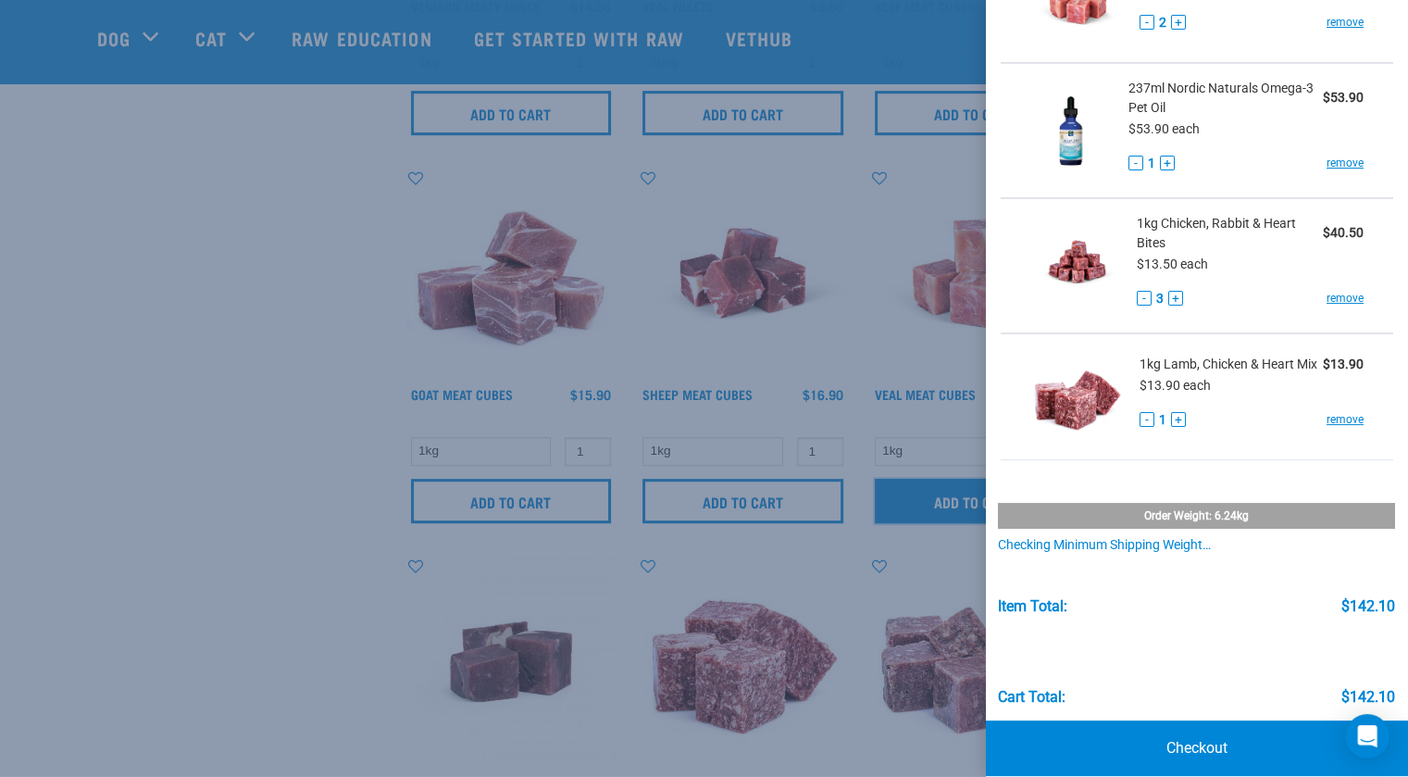
scroll to position [211, 0]
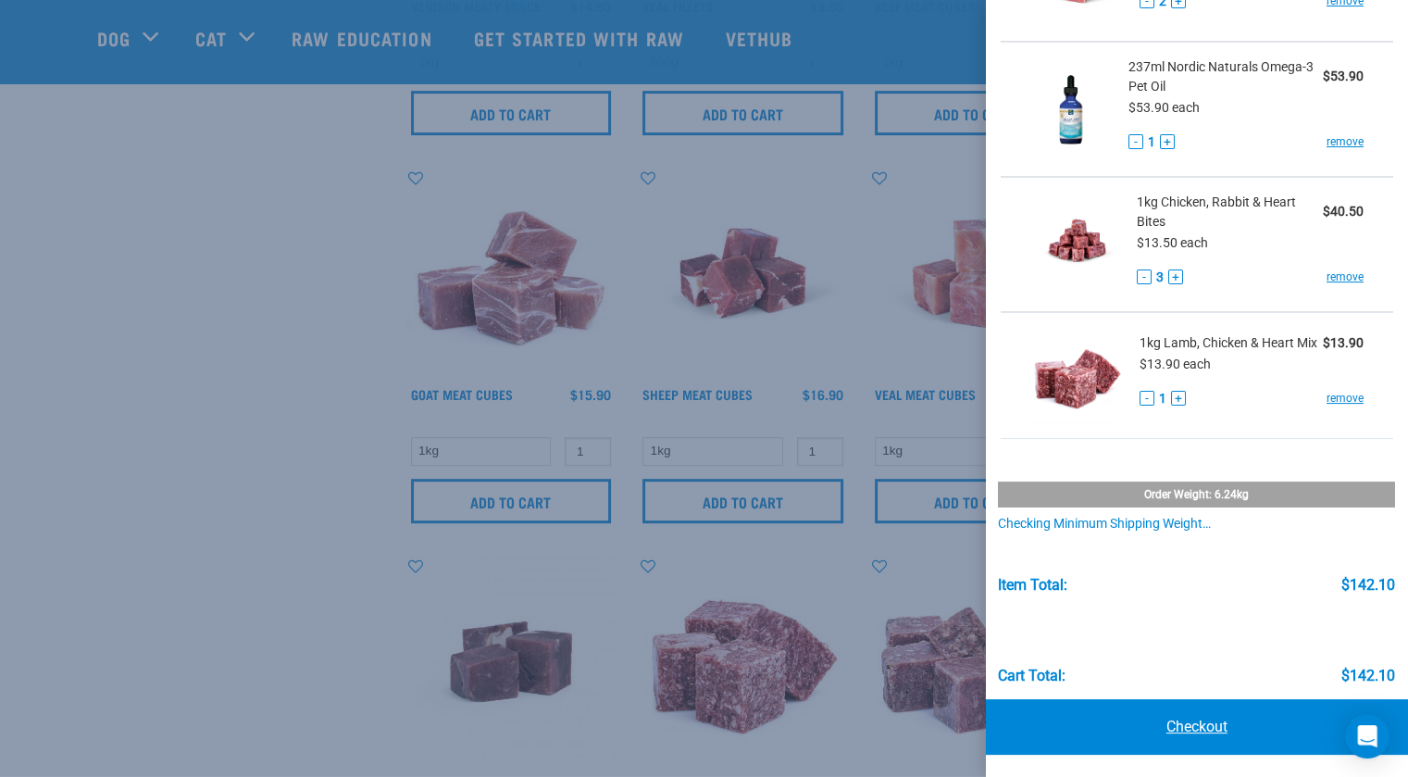
click at [1181, 738] on link "Checkout" at bounding box center [1197, 727] width 422 height 56
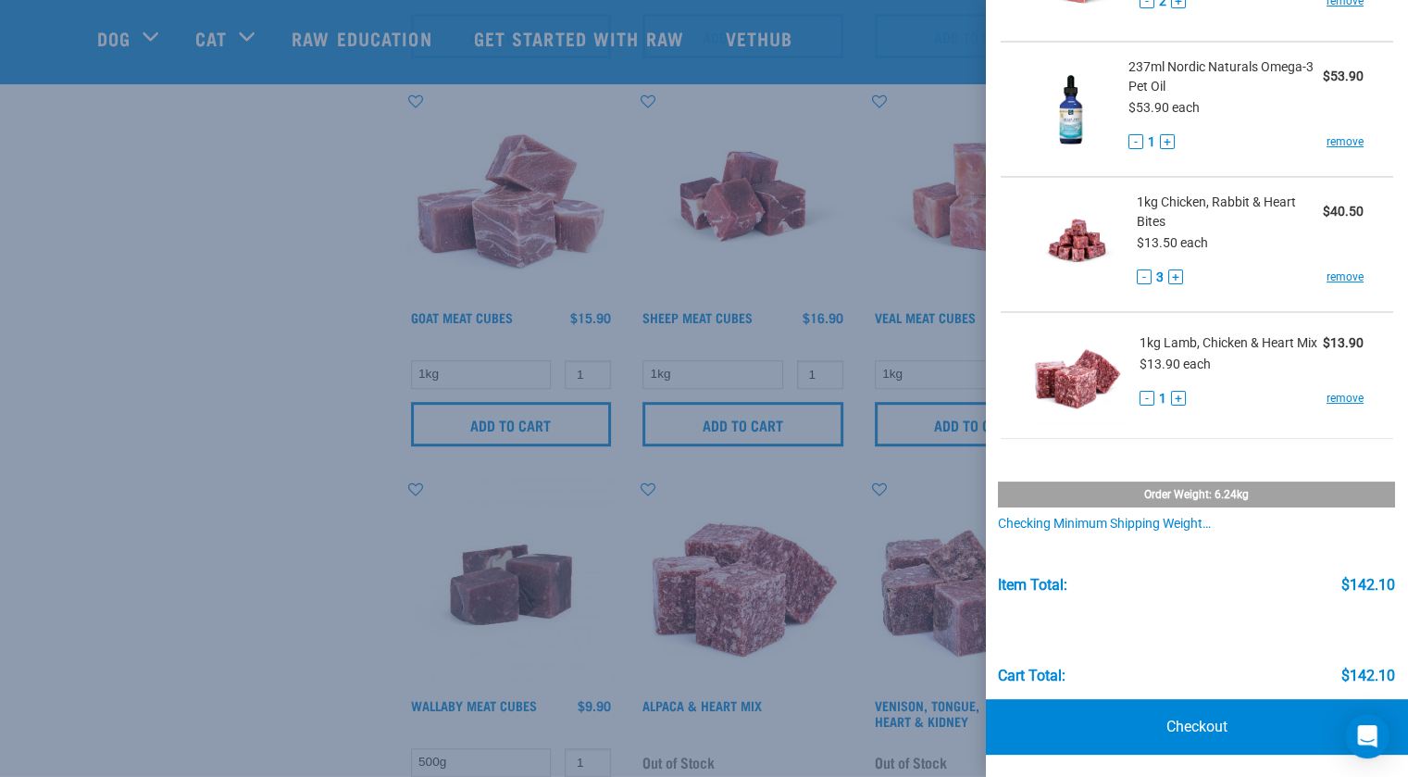
scroll to position [899, 0]
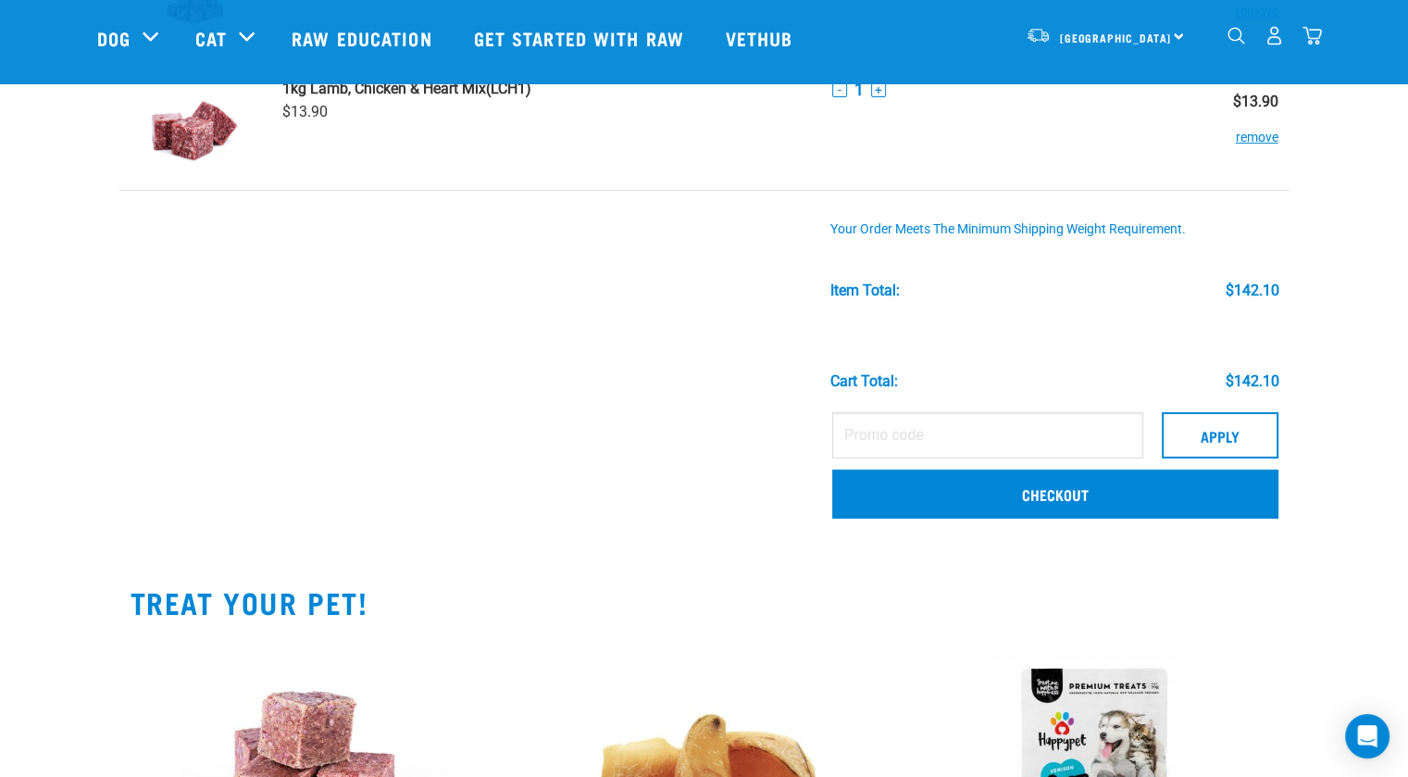
scroll to position [493, 0]
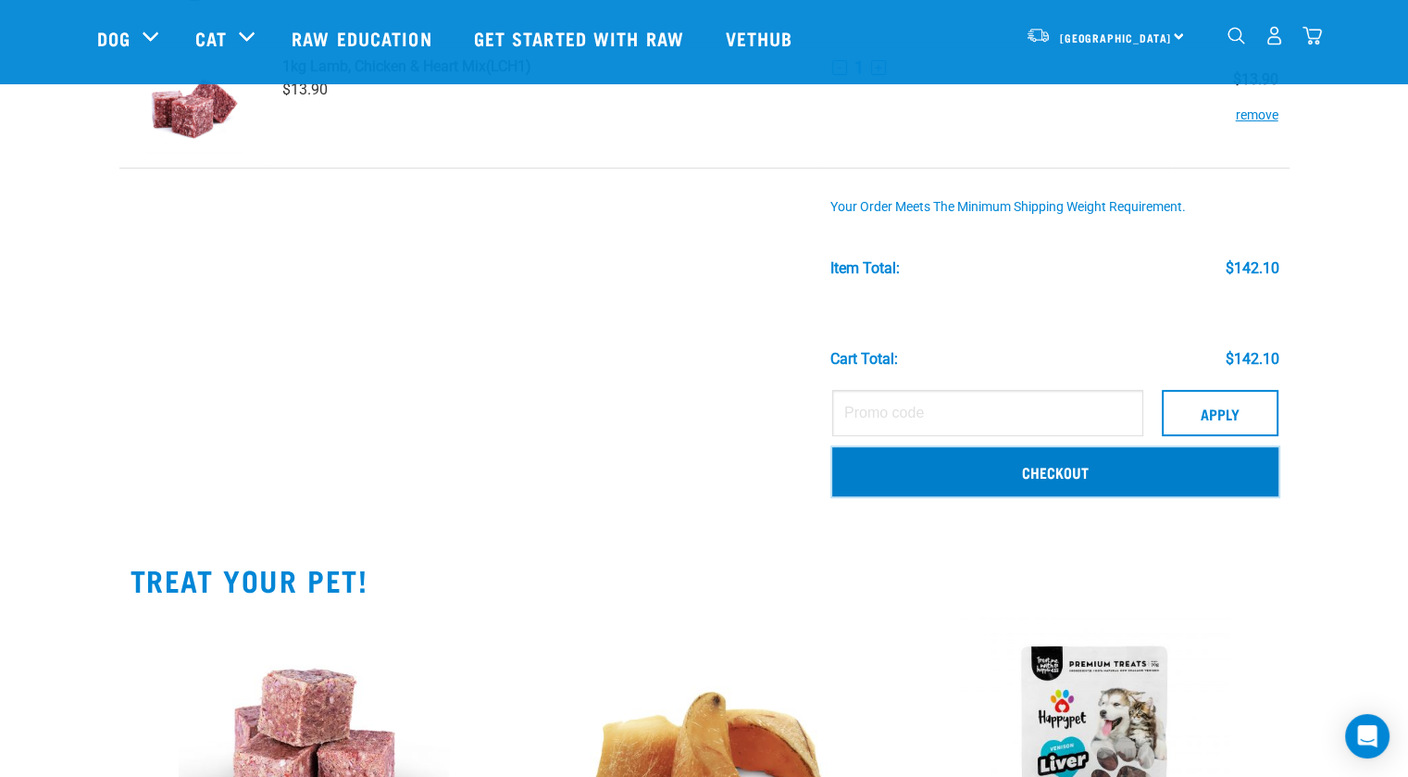
click at [1090, 468] on link "Checkout" at bounding box center [1055, 471] width 446 height 48
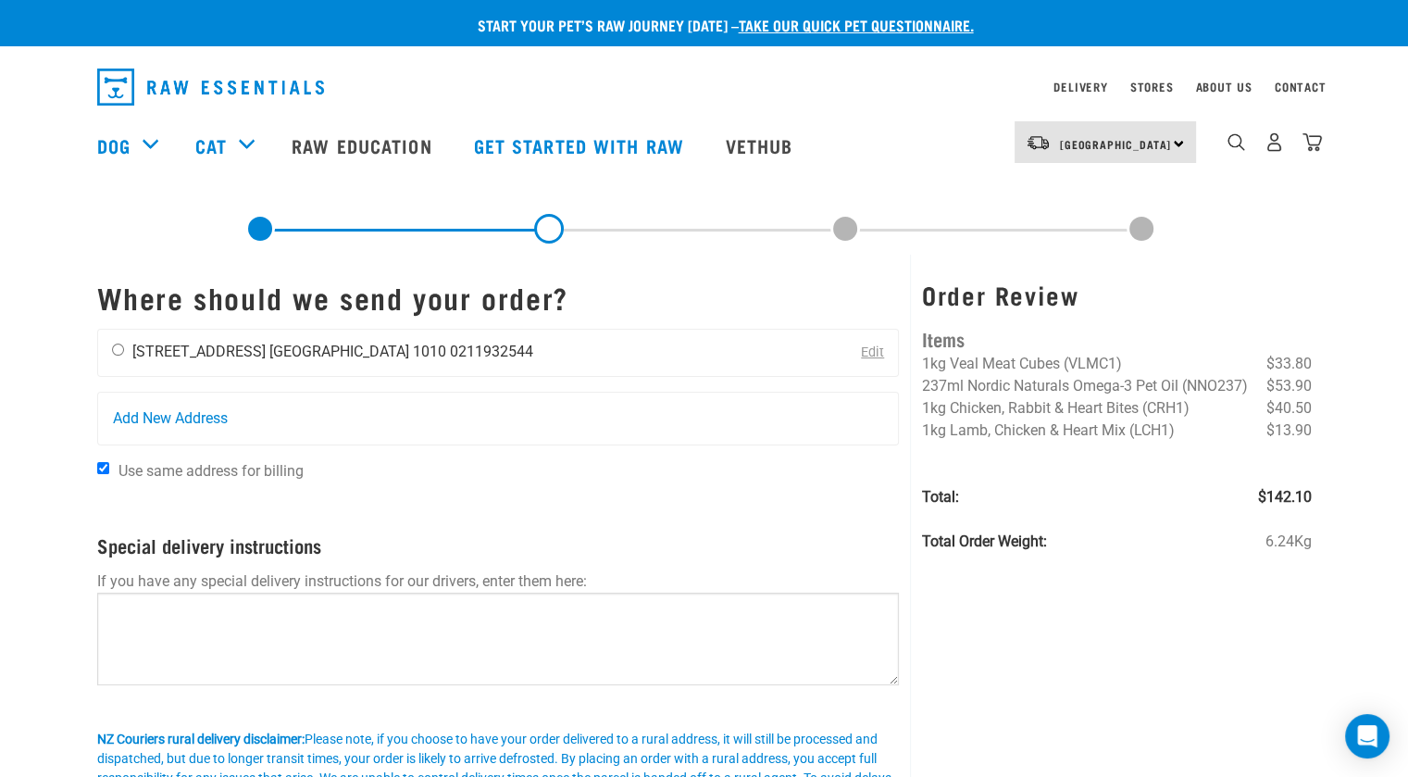
click at [113, 347] on input "radio" at bounding box center [118, 349] width 12 height 12
radio input "true"
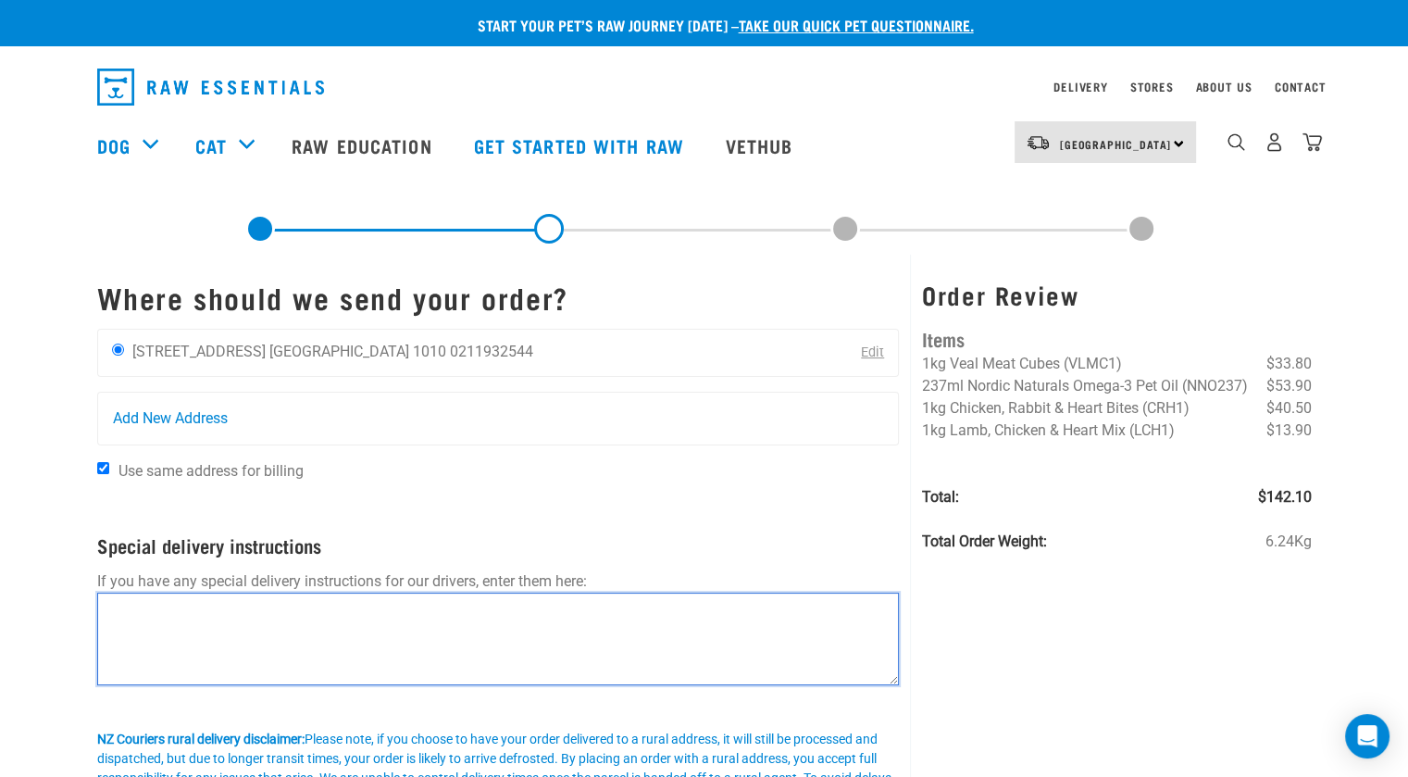
click at [242, 617] on textarea at bounding box center [498, 638] width 803 height 93
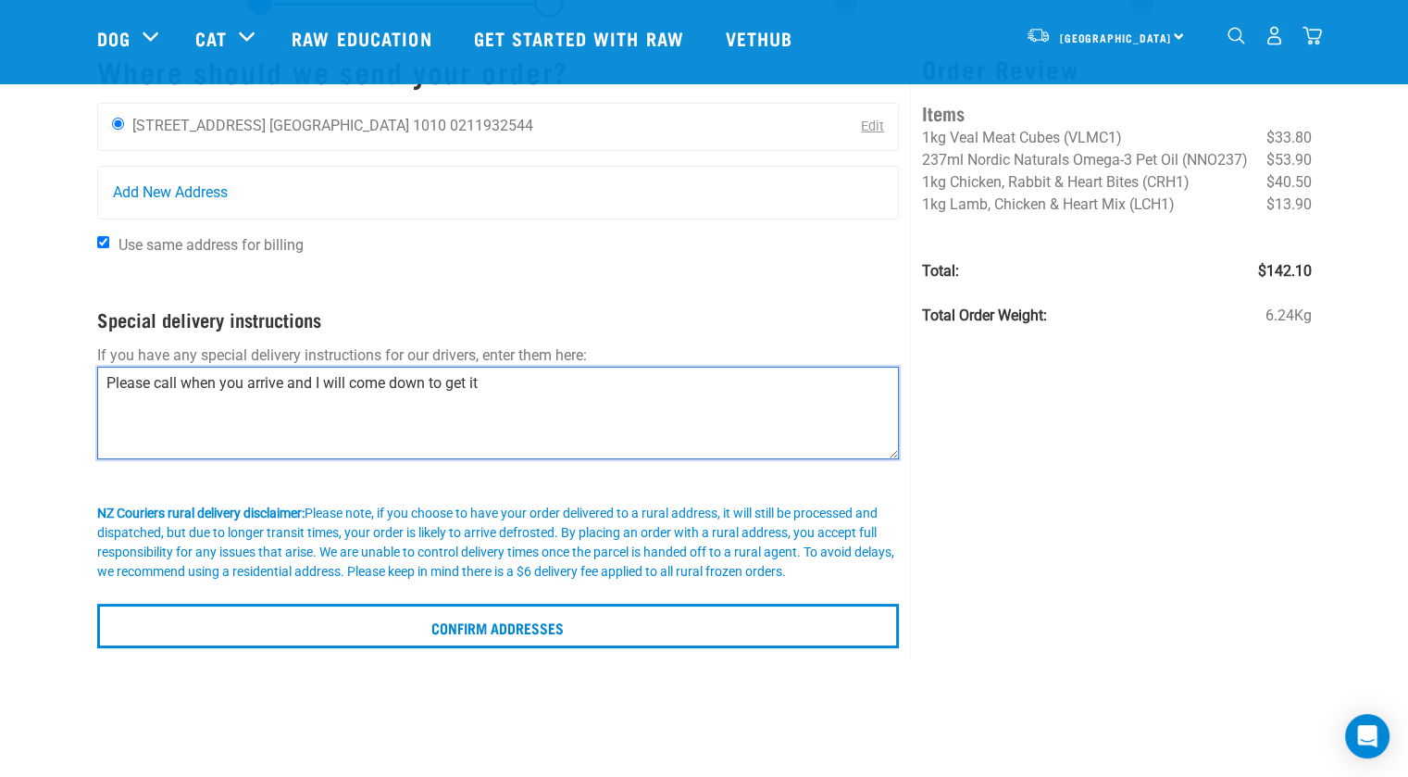
scroll to position [123, 0]
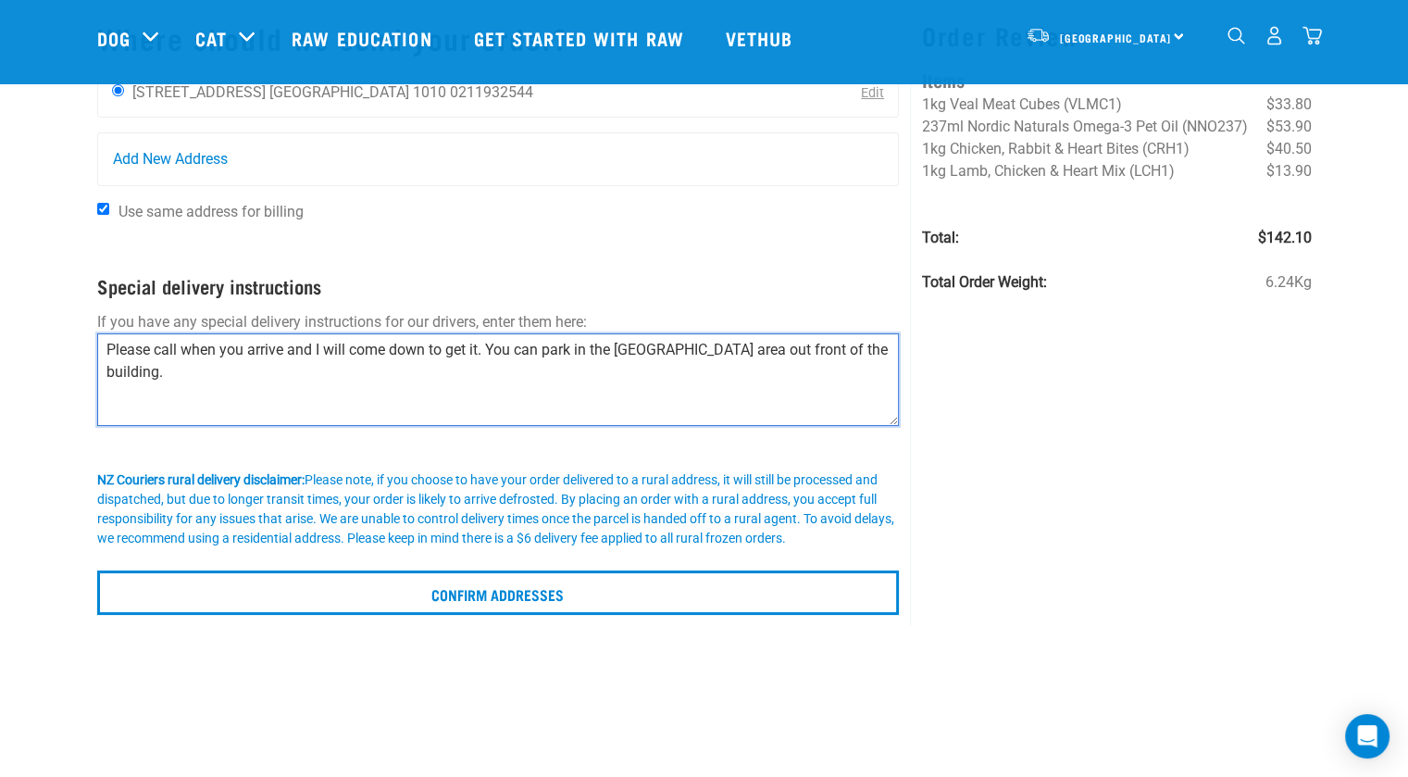
click at [182, 349] on textarea "Please call when you arrive and I will come down to get it. You can park in the…" at bounding box center [498, 379] width 803 height 93
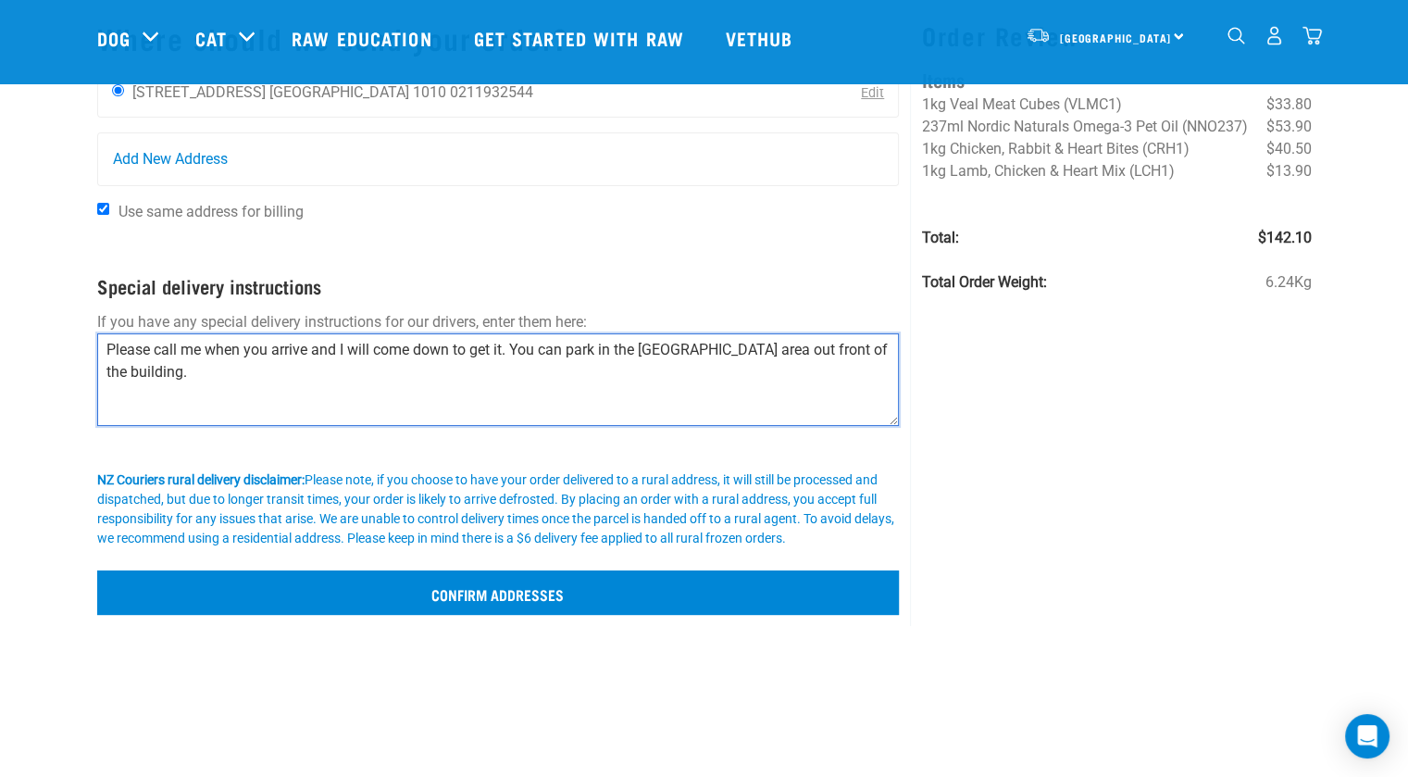
type textarea "Please call me when you arrive and I will come down to get it. You can park in …"
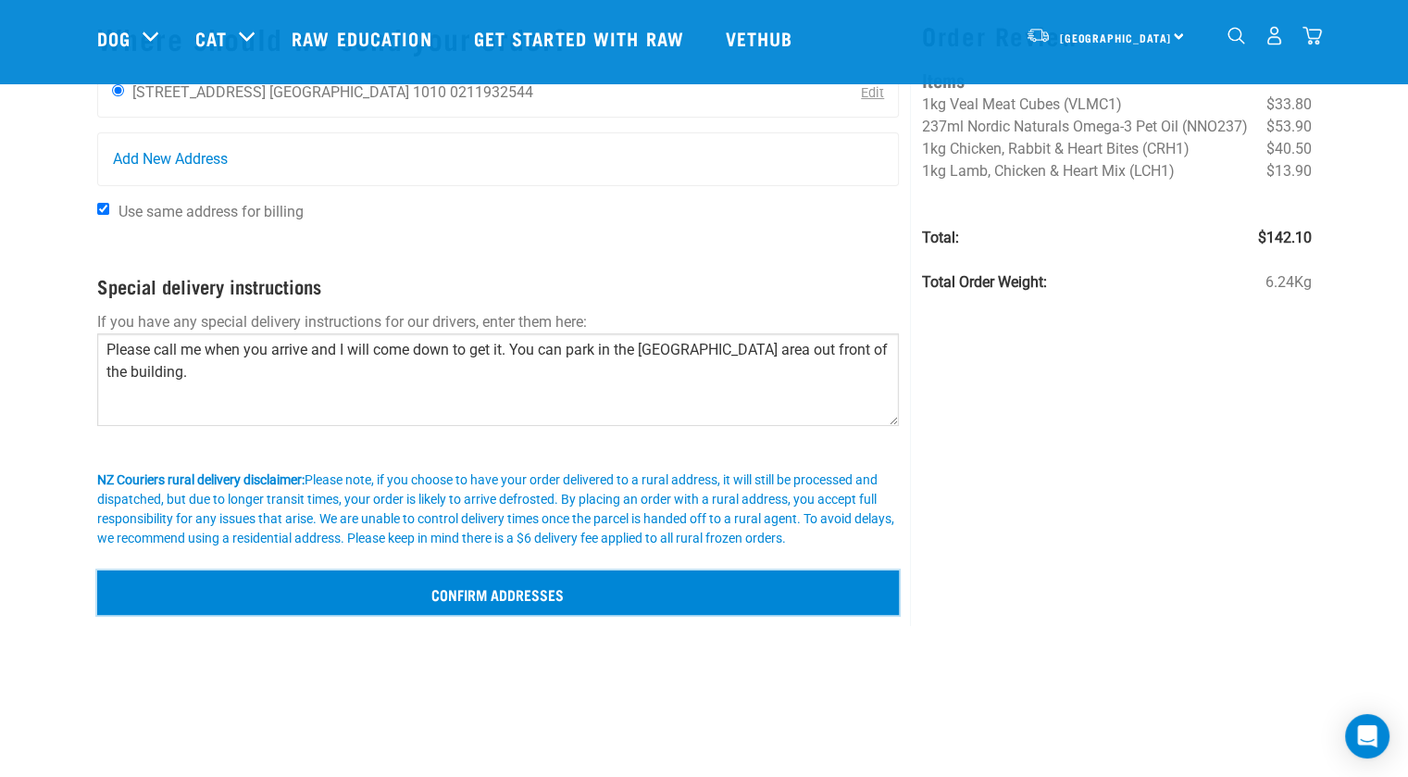
click at [496, 584] on input "Confirm addresses" at bounding box center [498, 592] width 803 height 44
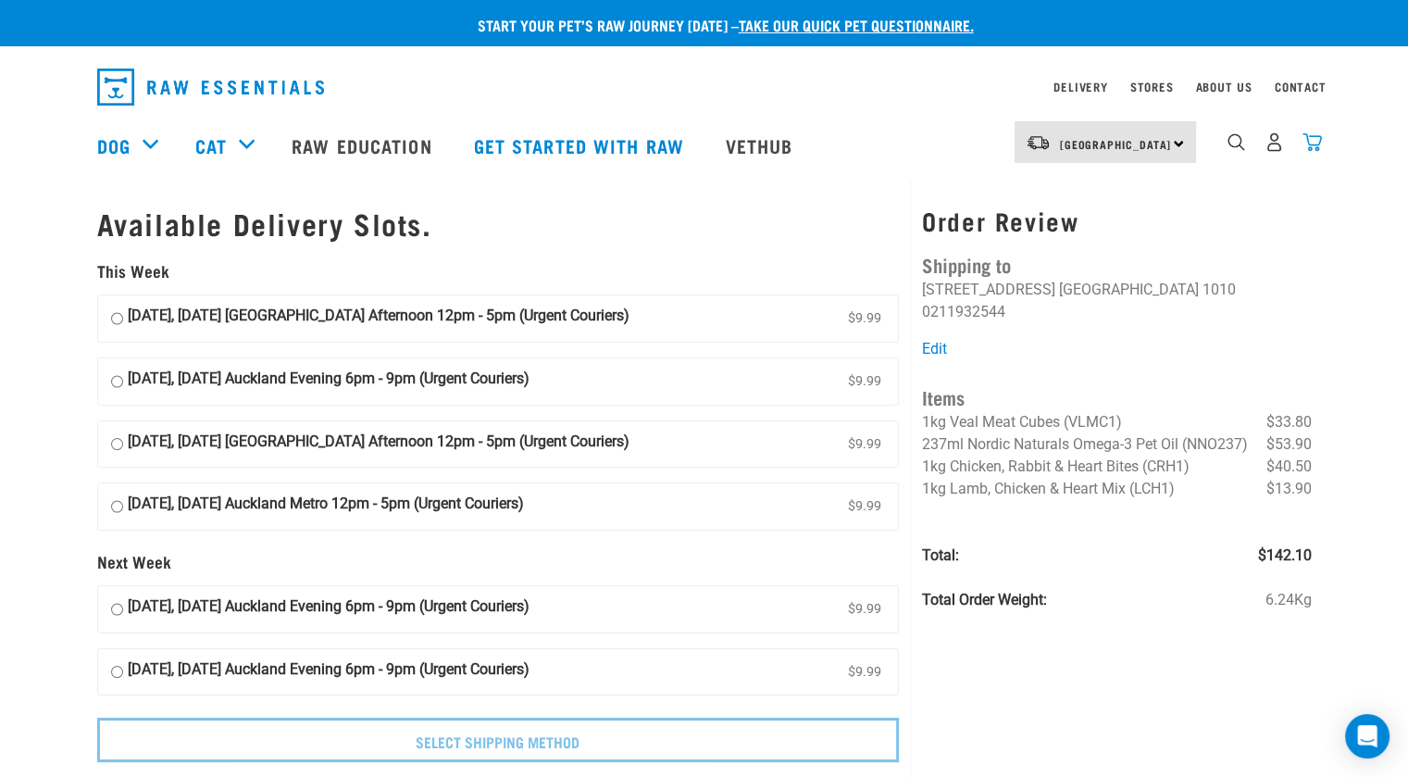
click at [1307, 142] on img "dropdown navigation" at bounding box center [1312, 141] width 19 height 19
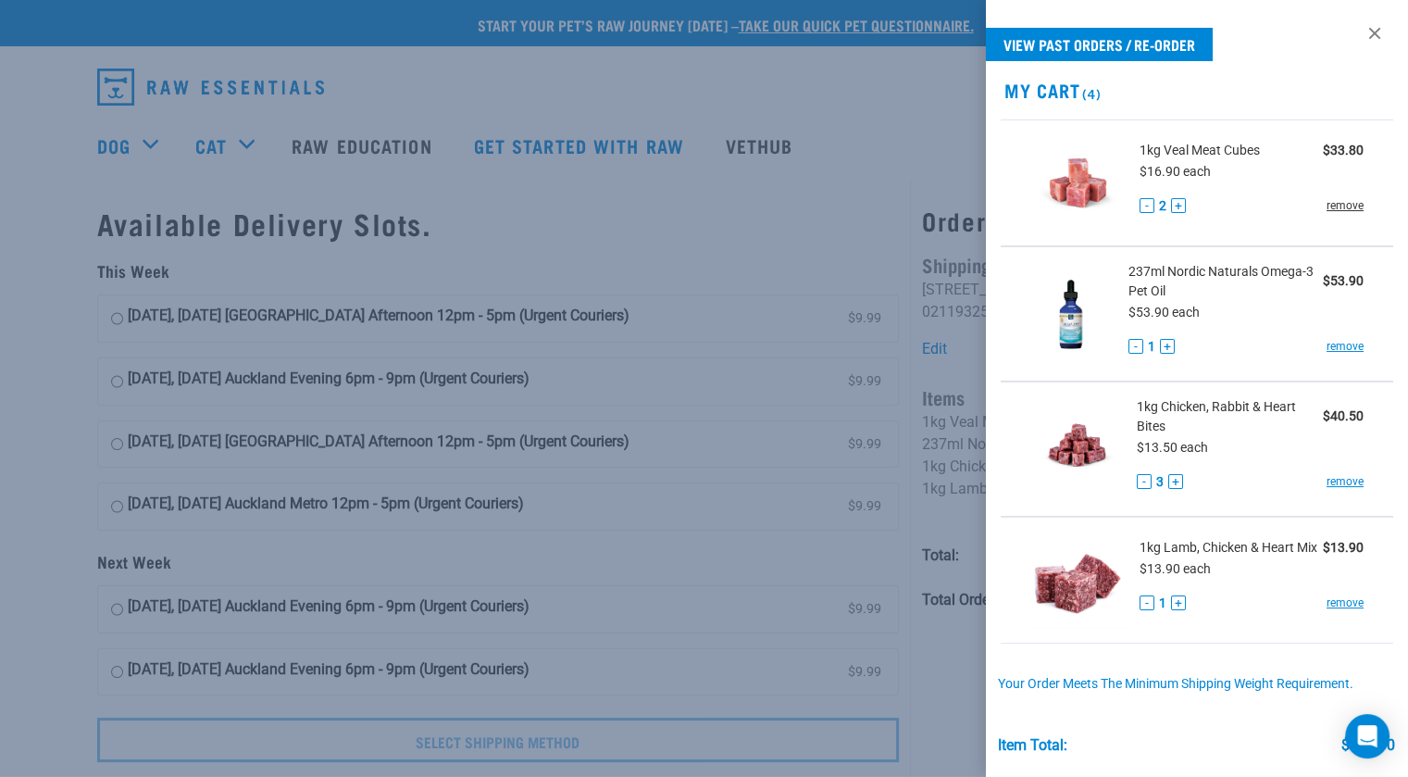
click at [1341, 203] on link "remove" at bounding box center [1345, 205] width 37 height 17
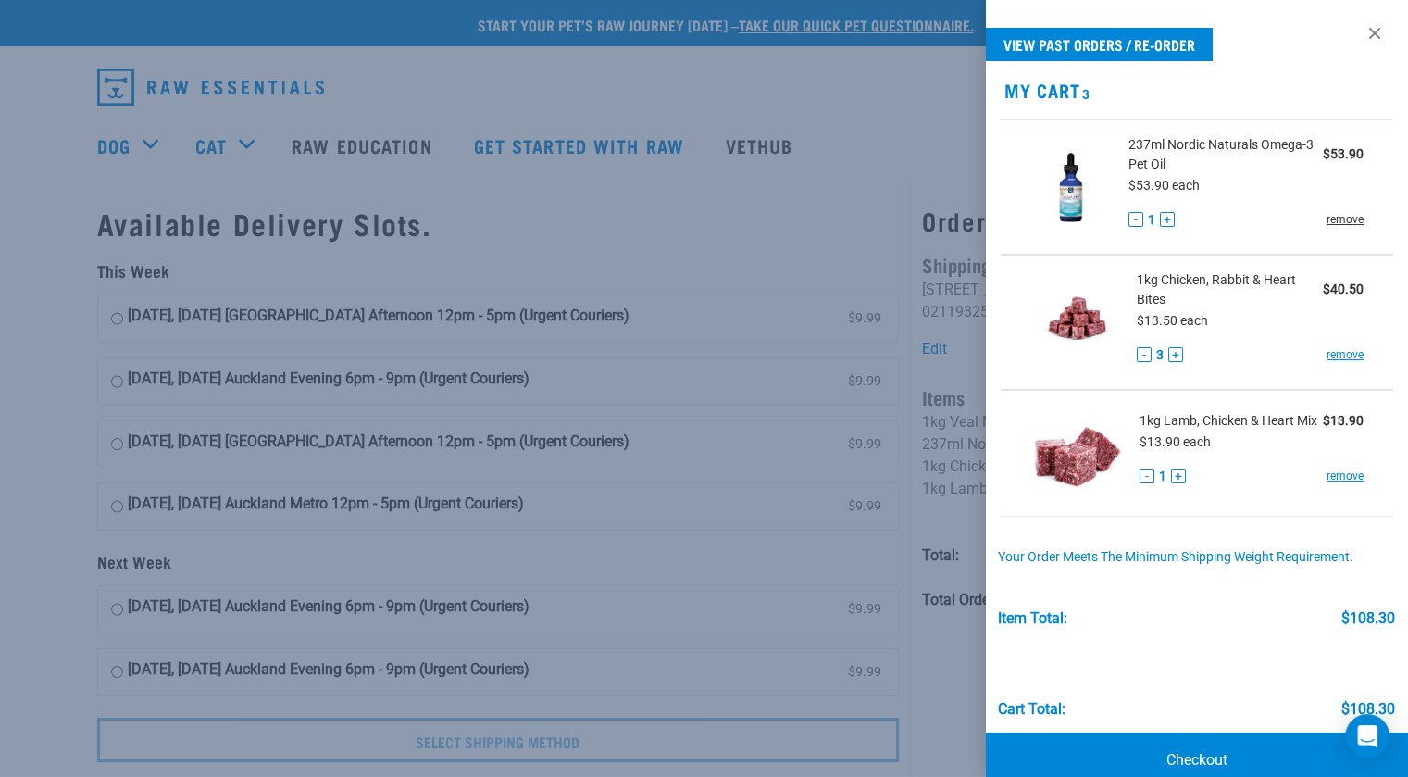
click at [1335, 218] on link "remove" at bounding box center [1345, 219] width 37 height 17
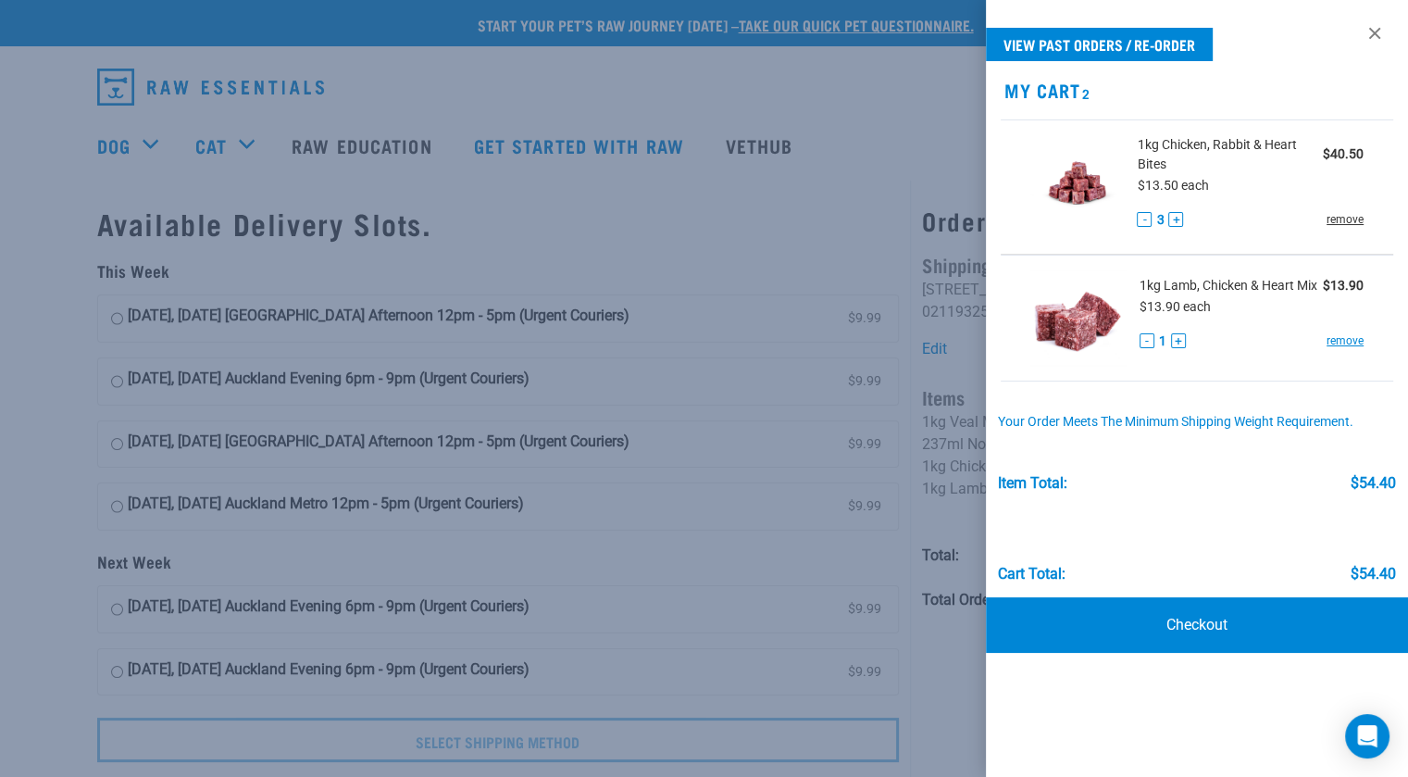
click at [1336, 216] on link "remove" at bounding box center [1345, 219] width 37 height 17
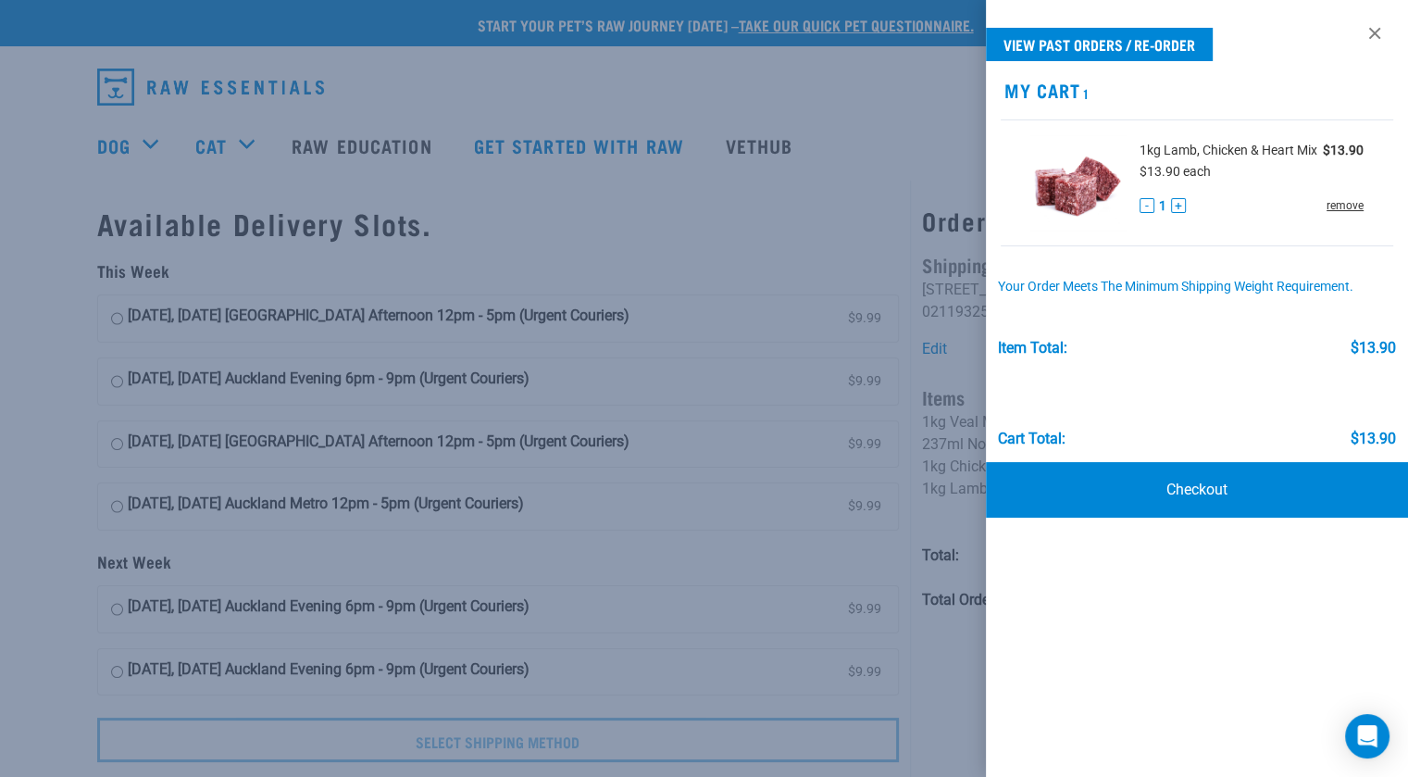
click at [1340, 204] on link "remove" at bounding box center [1345, 205] width 37 height 17
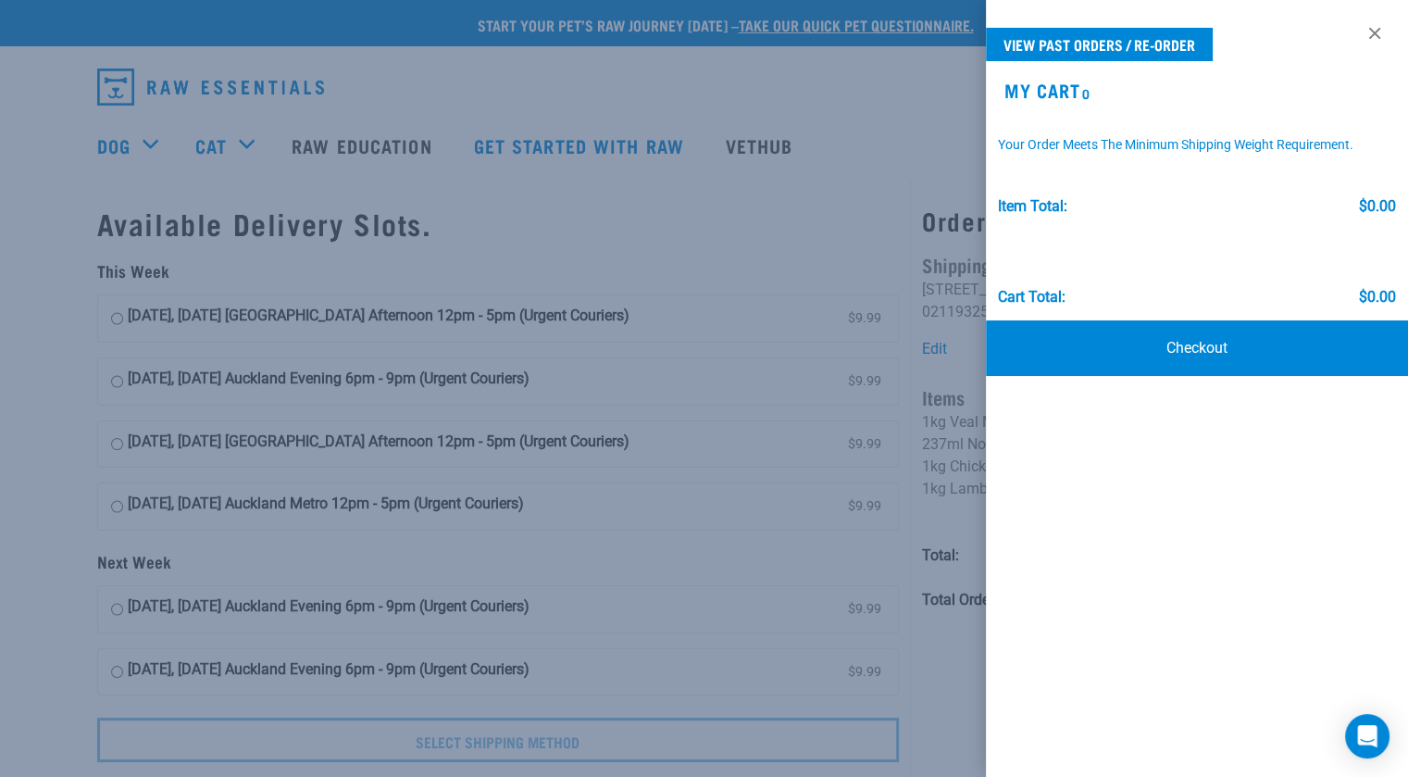
click at [847, 154] on div at bounding box center [704, 388] width 1408 height 777
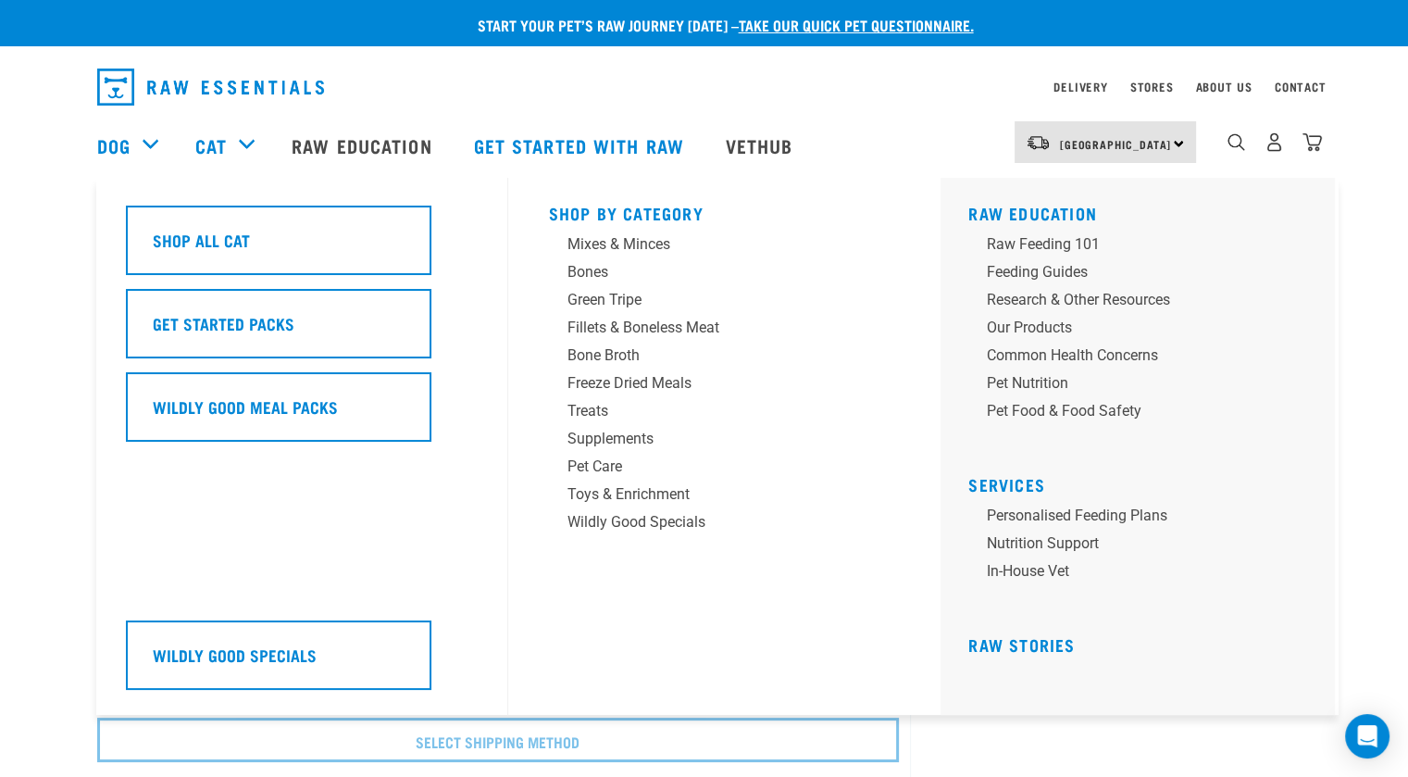
click at [232, 136] on div "Cat" at bounding box center [234, 145] width 78 height 74
